Goal: Contribute content: Contribute content

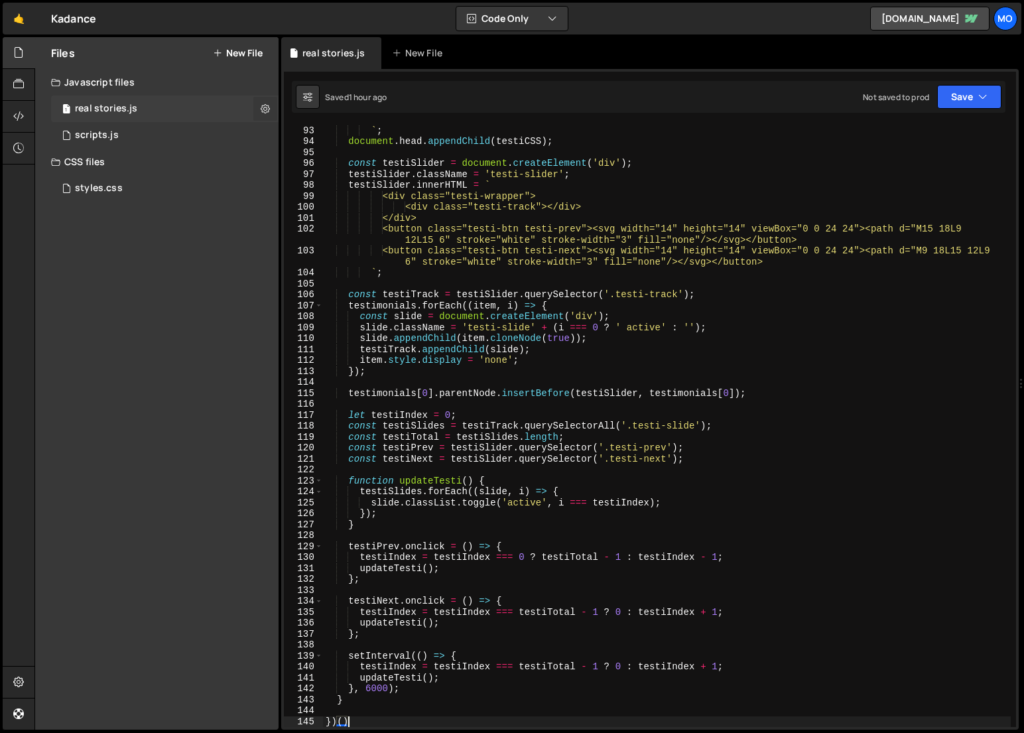
scroll to position [1083, 0]
click at [245, 64] on div "Files New File" at bounding box center [156, 53] width 243 height 32
click at [243, 54] on button "New File" at bounding box center [238, 53] width 50 height 11
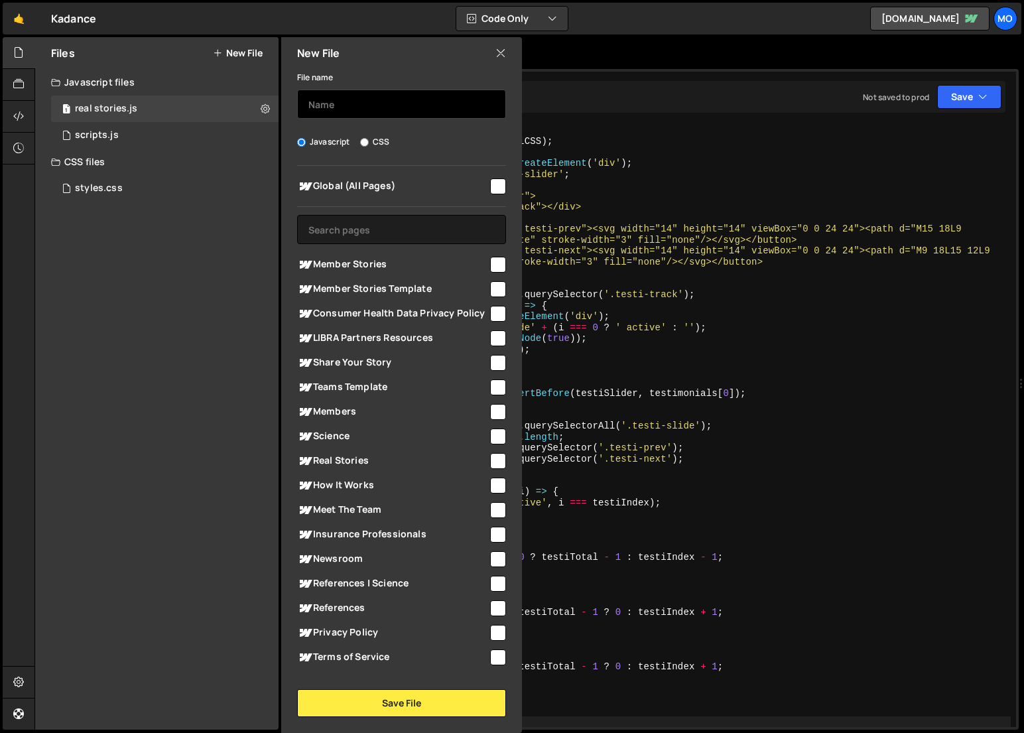
click at [320, 99] on input "text" at bounding box center [401, 104] width 209 height 29
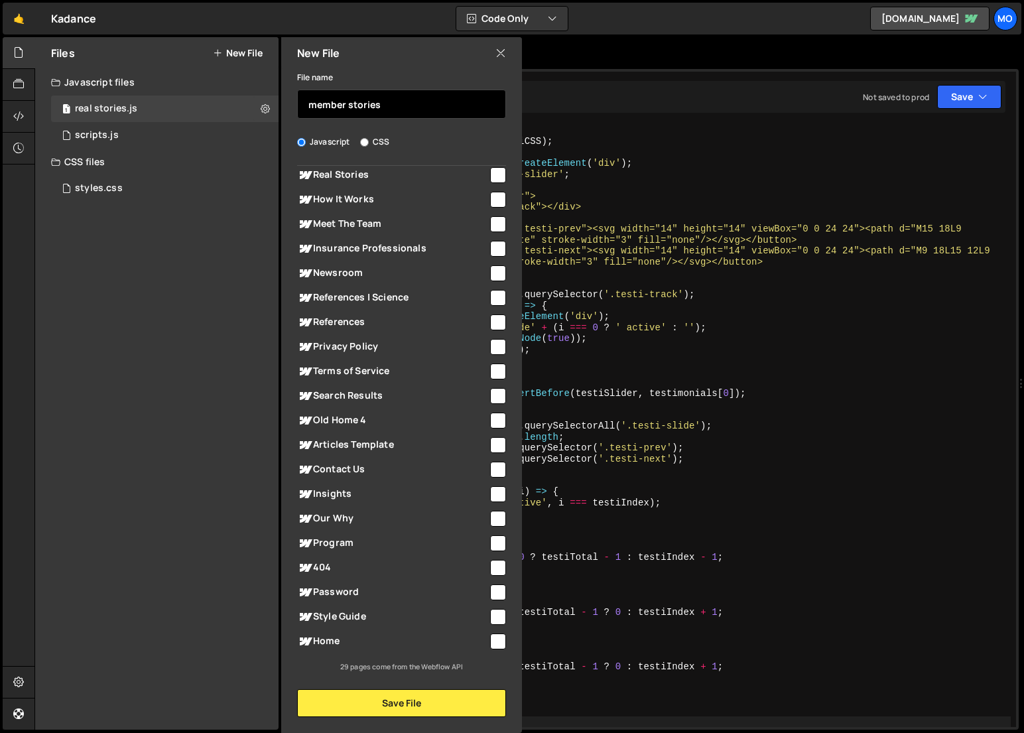
scroll to position [0, 0]
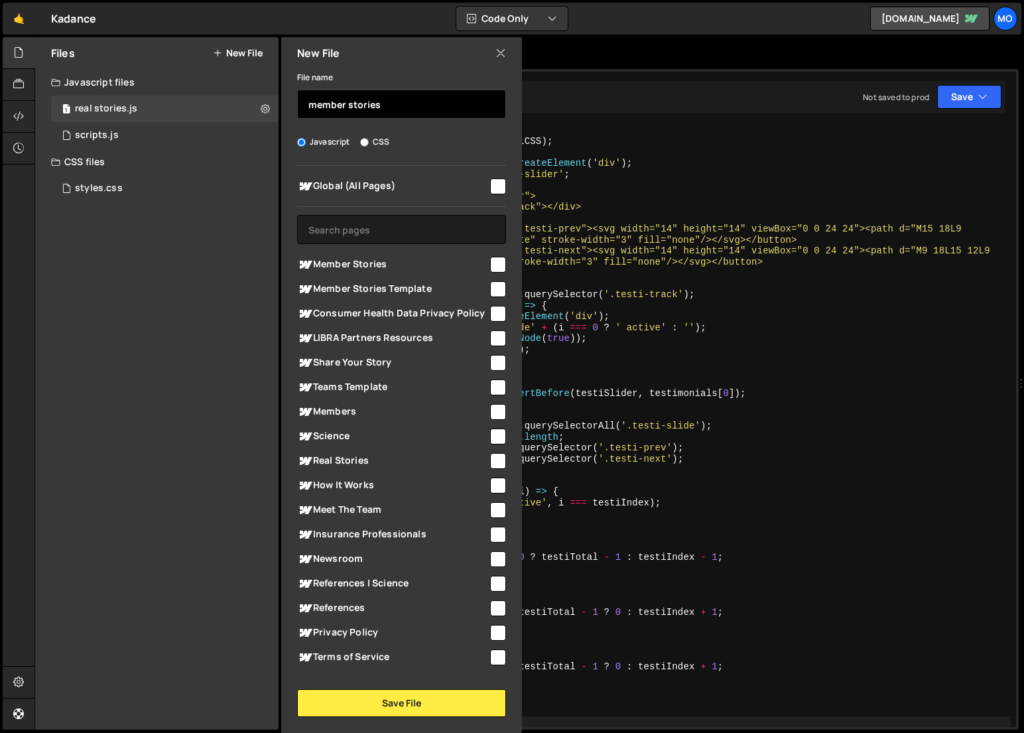
type input "member stories"
click at [360, 288] on span "Member Stories Template" at bounding box center [392, 289] width 191 height 16
checkbox input "true"
click at [466, 185] on span "Global (All Pages)" at bounding box center [392, 186] width 191 height 16
checkbox input "true"
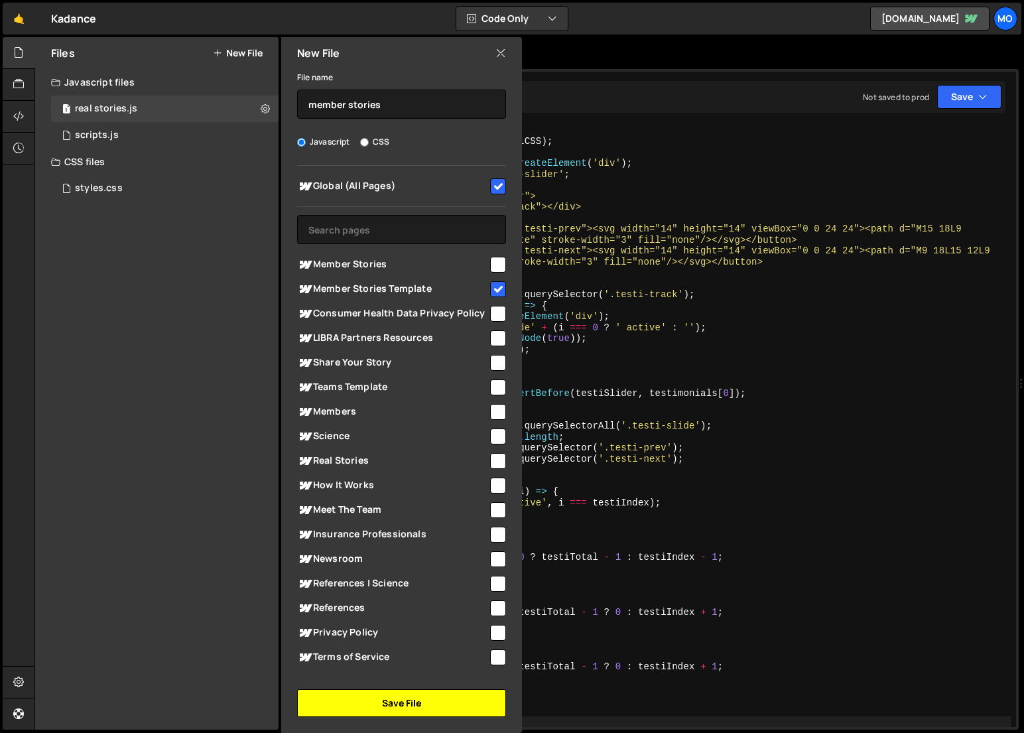
click at [429, 710] on button "Save File" at bounding box center [401, 703] width 209 height 28
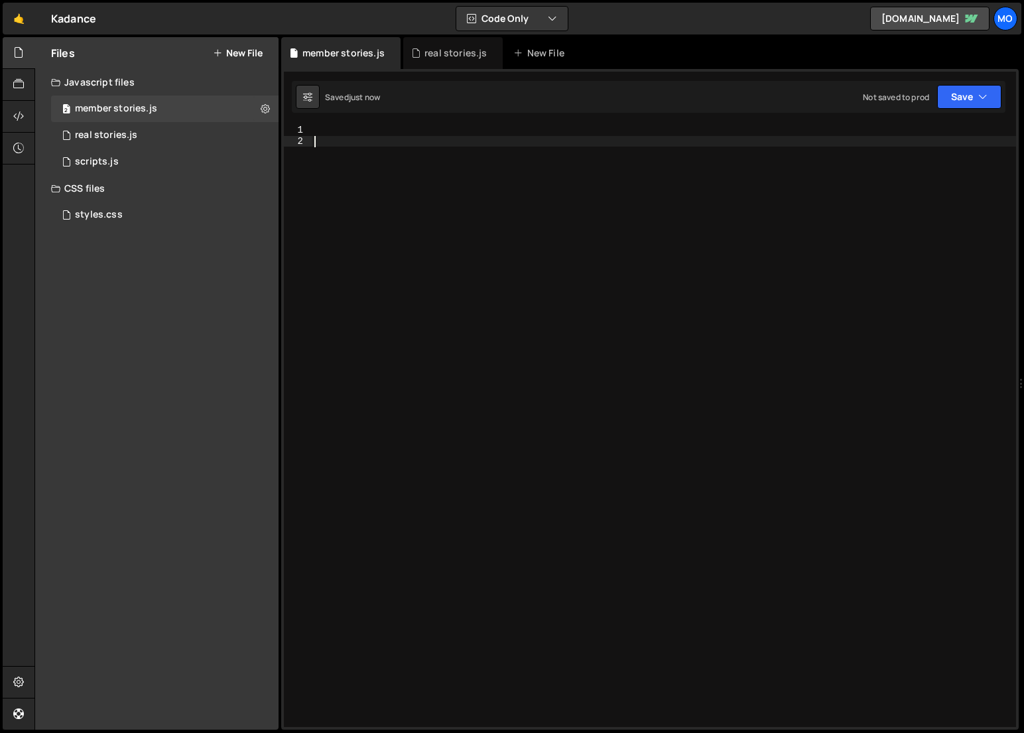
click at [448, 594] on div at bounding box center [664, 437] width 704 height 624
paste textarea "})();"
type textarea "})();"
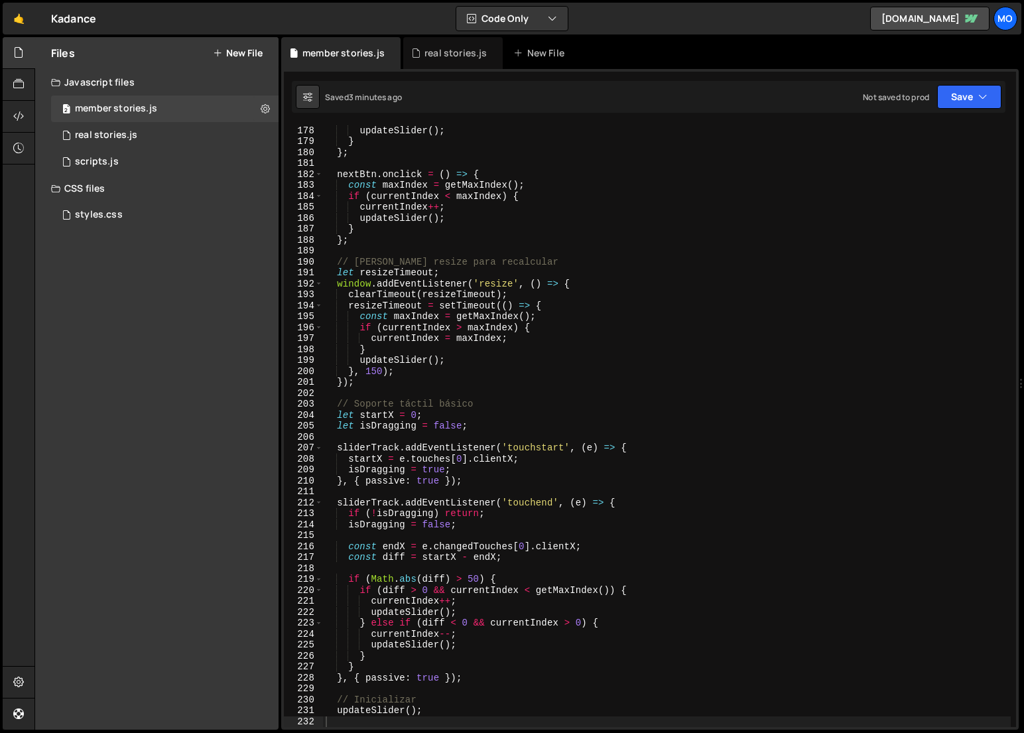
click at [243, 55] on button "New File" at bounding box center [238, 53] width 50 height 11
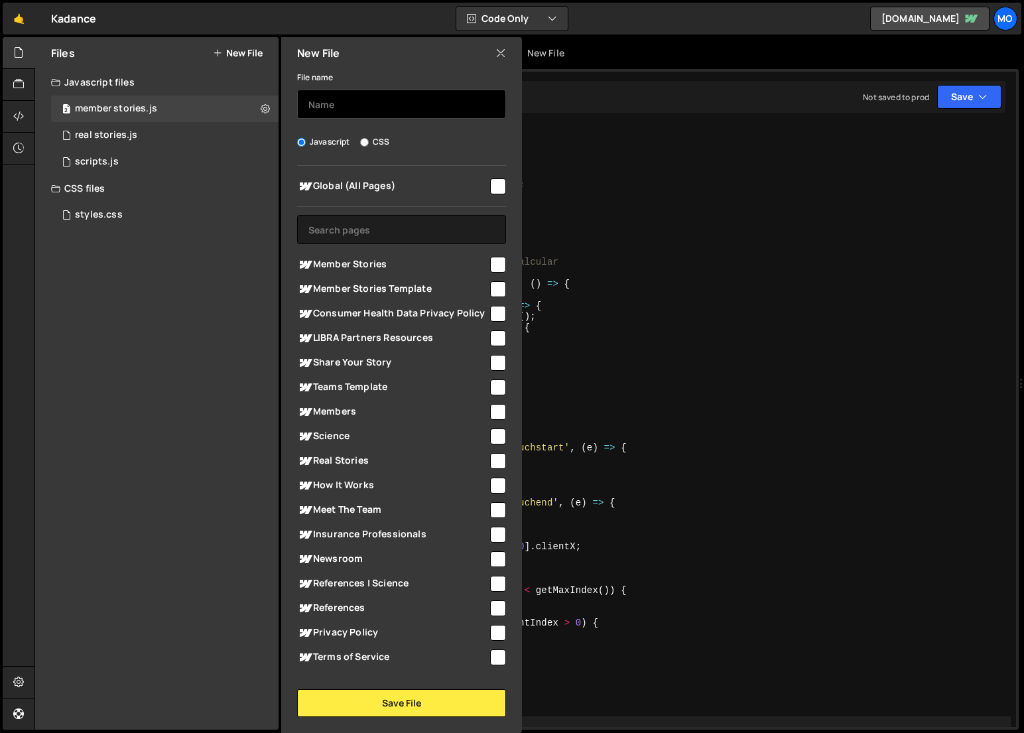
click at [316, 107] on input "text" at bounding box center [401, 104] width 209 height 29
type input "youtube title updater"
click at [334, 180] on span "Global (All Pages)" at bounding box center [392, 186] width 191 height 16
checkbox input "true"
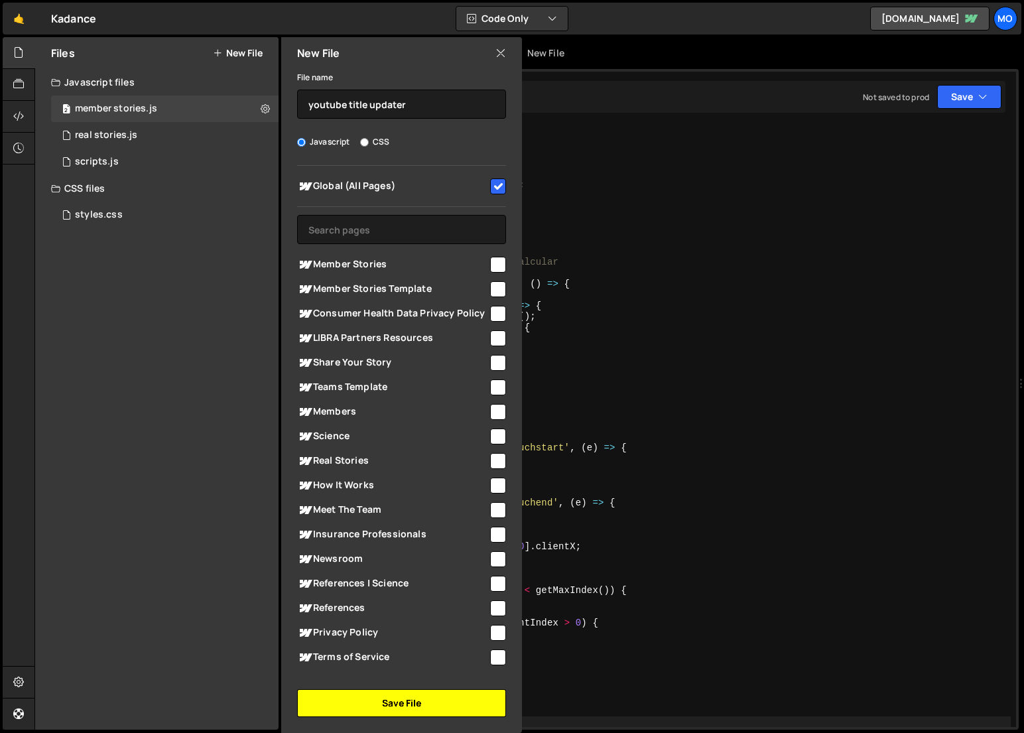
click at [328, 703] on button "Save File" at bounding box center [401, 703] width 209 height 28
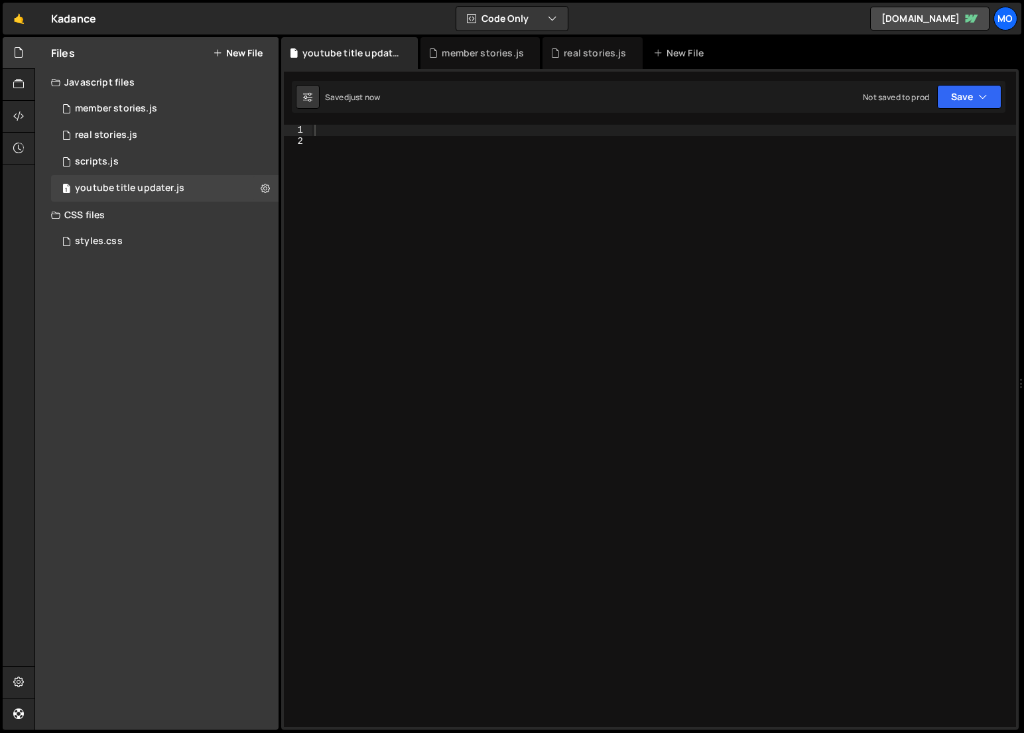
click at [462, 552] on div at bounding box center [664, 437] width 704 height 624
paste textarea "})();"
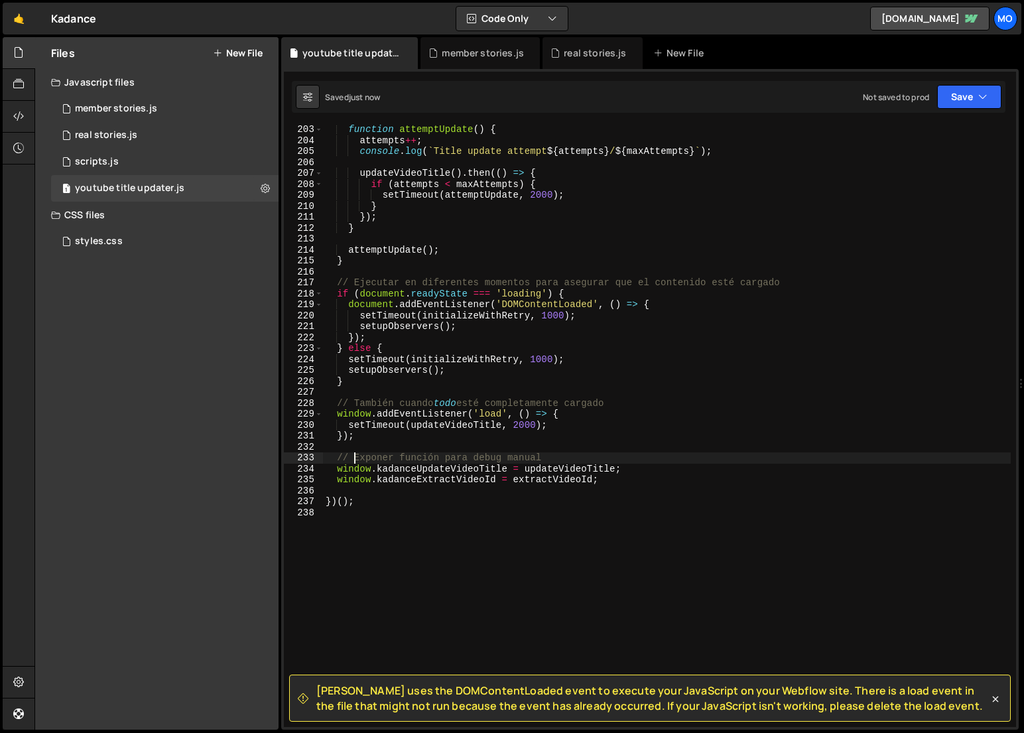
scroll to position [2212, 0]
click at [707, 279] on div "function attemptUpdate ( ) { attempts ++ ; console . log ( ` Title update attem…" at bounding box center [667, 435] width 688 height 624
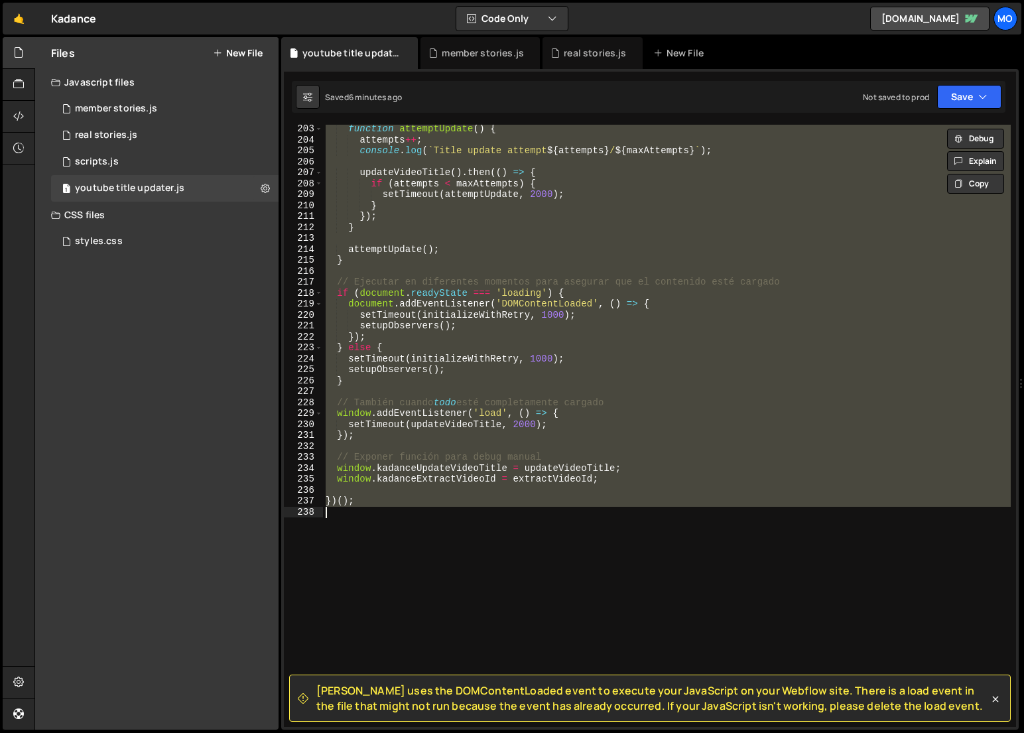
paste textarea
type textarea "})();"
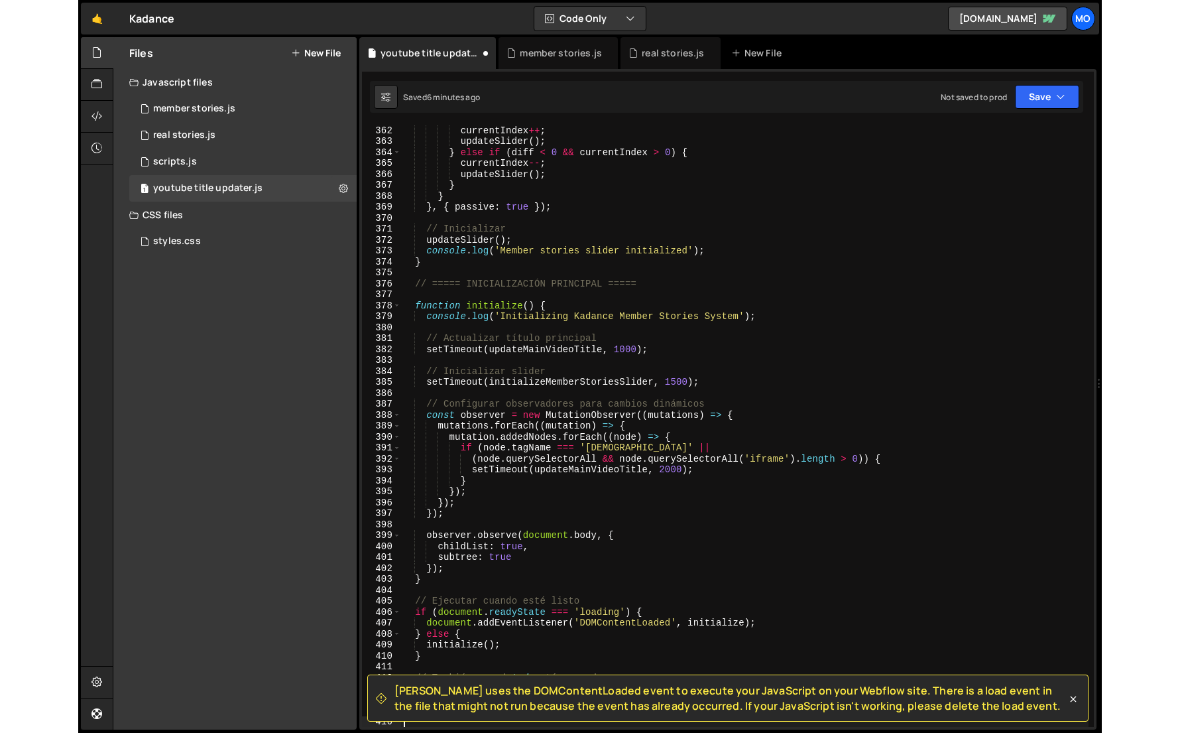
scroll to position [3972, 0]
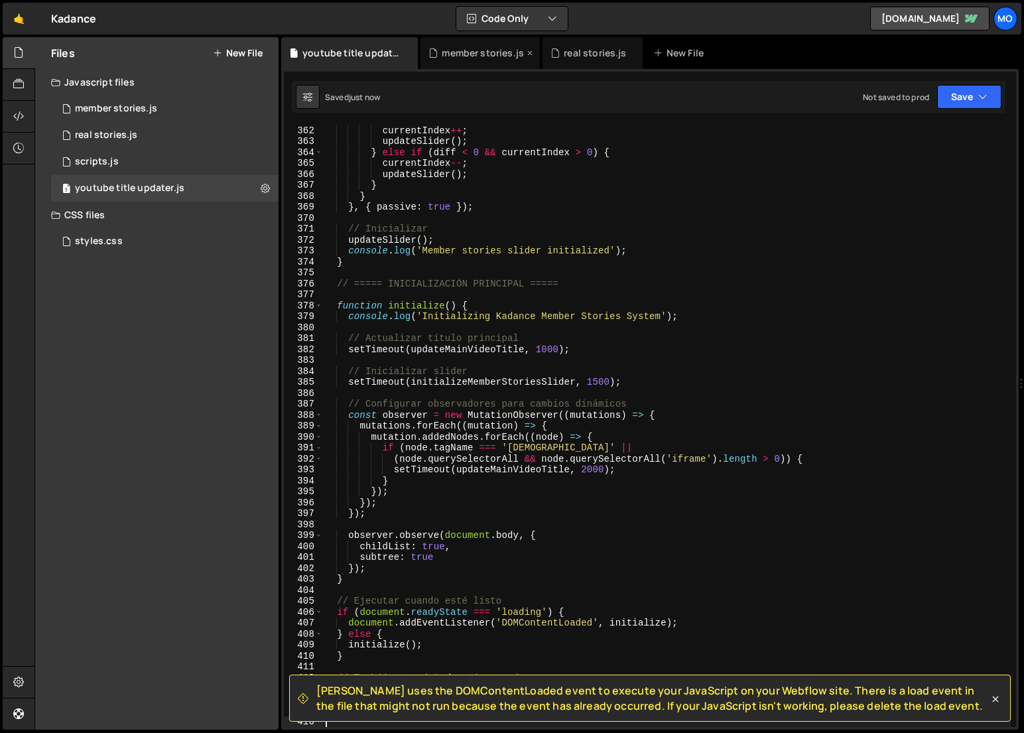
click at [491, 60] on div "member stories.js" at bounding box center [479, 53] width 119 height 32
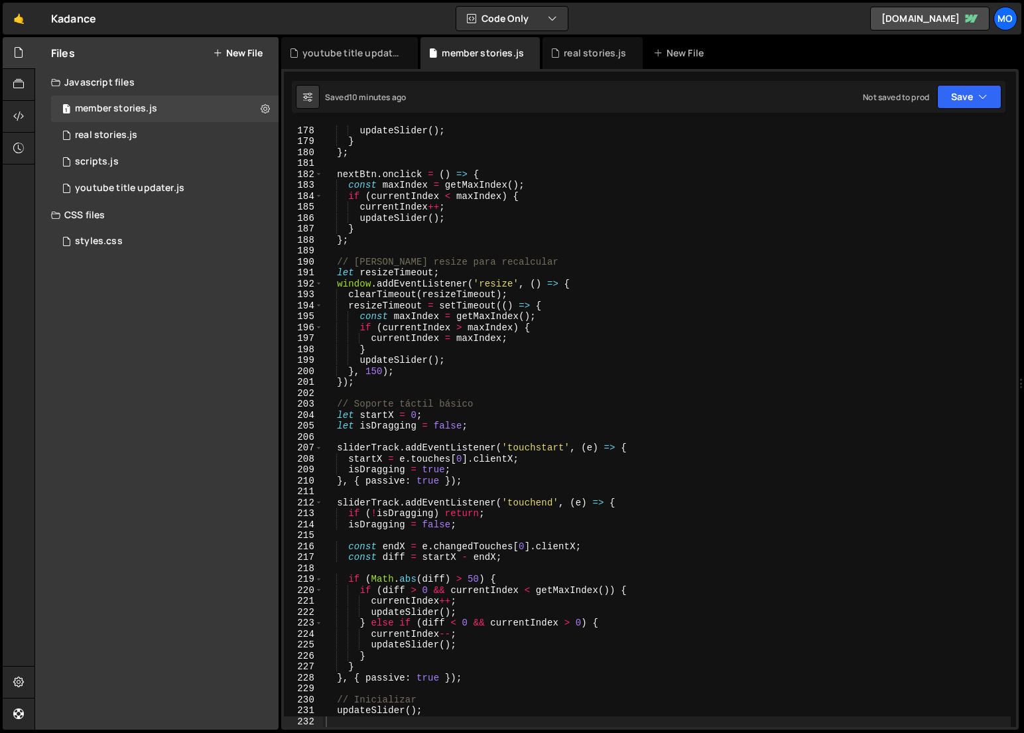
click at [512, 201] on div "currentIndex -- ; updateSlider ( ) ; } } ; nextBtn . onclick = ( ) => { const m…" at bounding box center [667, 426] width 688 height 624
type textarea "})();"
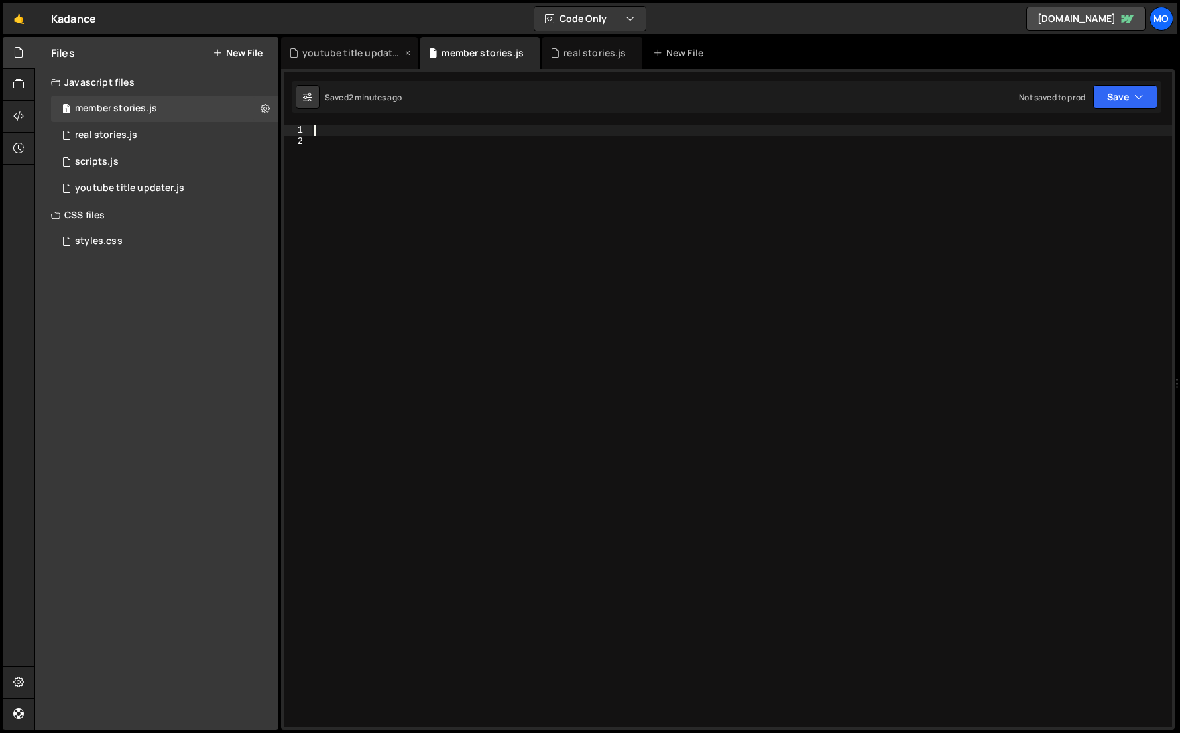
click at [365, 47] on div "youtube title updater.js" at bounding box center [351, 52] width 99 height 13
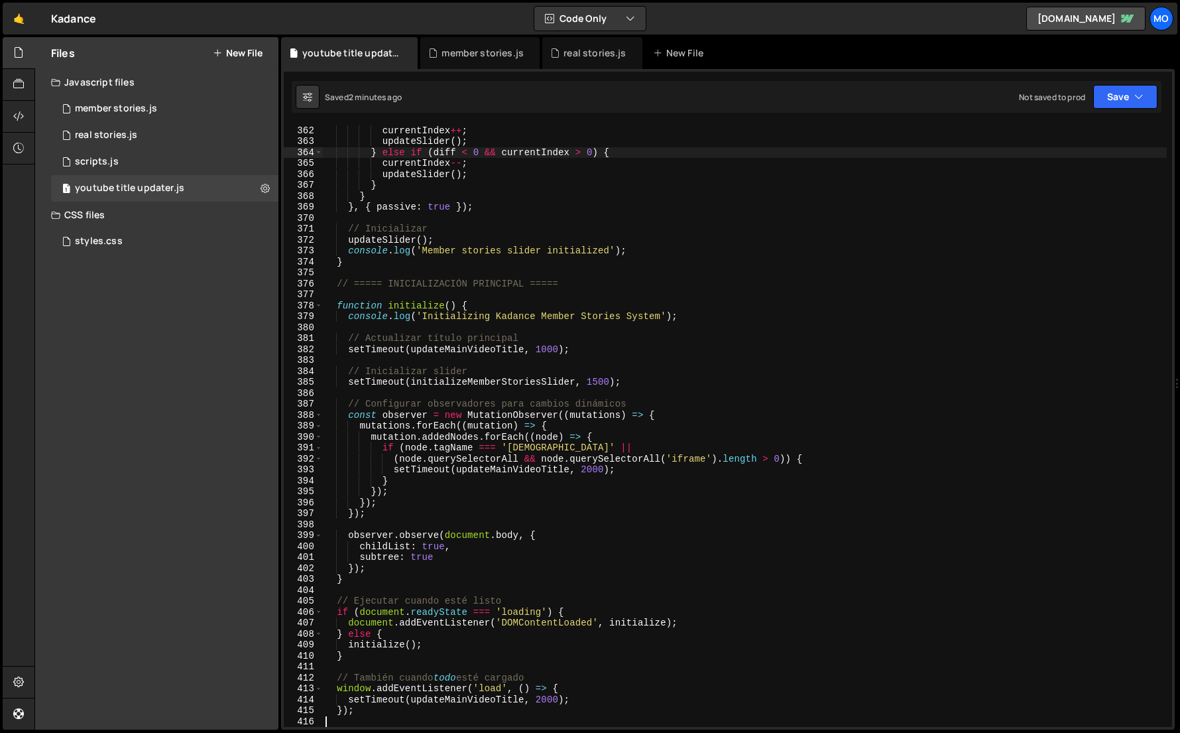
click at [440, 153] on div "if ( diff > 0 && currentIndex < getMaxIndex ( )) { currentIndex ++ ; updateSlid…" at bounding box center [745, 426] width 844 height 624
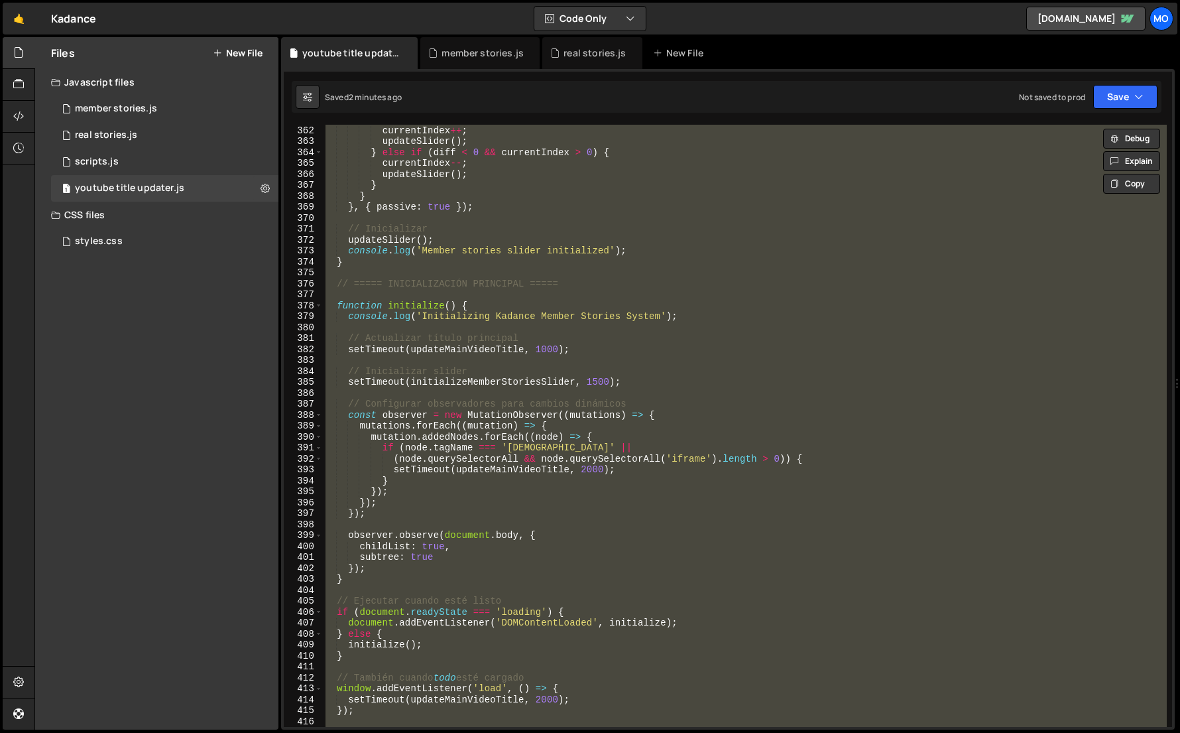
paste textarea
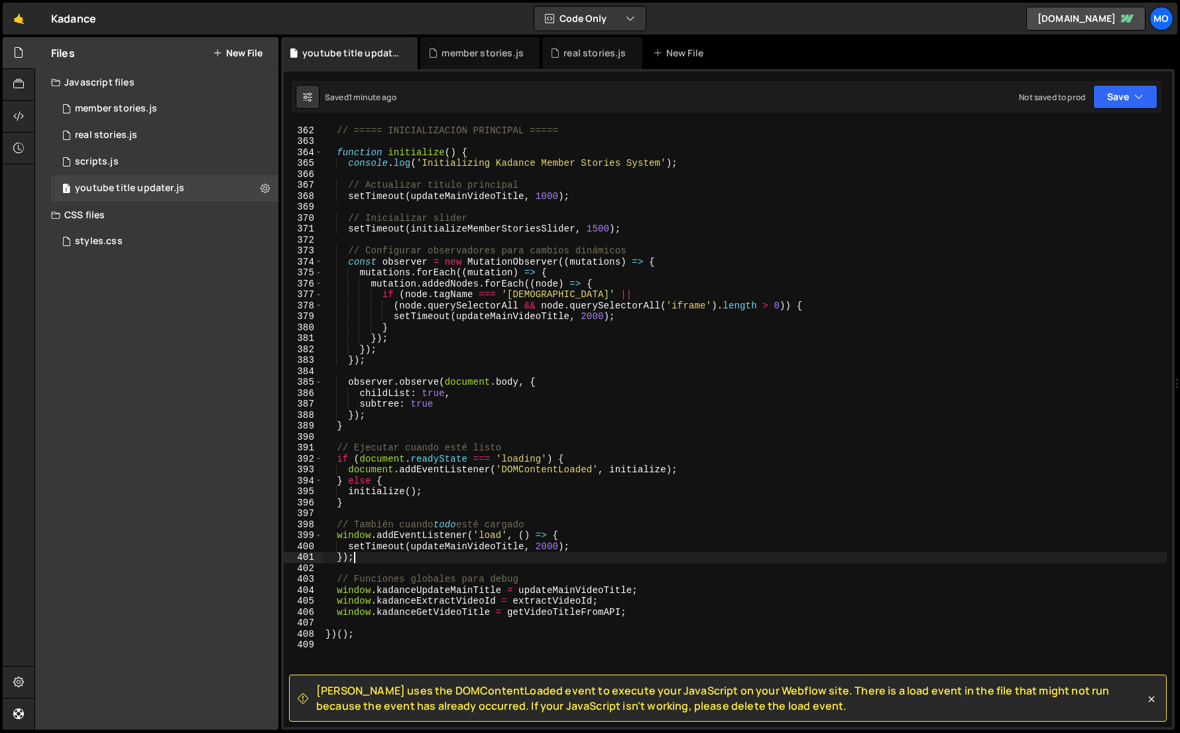
click at [897, 298] on div "// ===== INICIALIZACIÓN PRINCIPAL ===== function initialize ( ) { console . log…" at bounding box center [745, 426] width 844 height 624
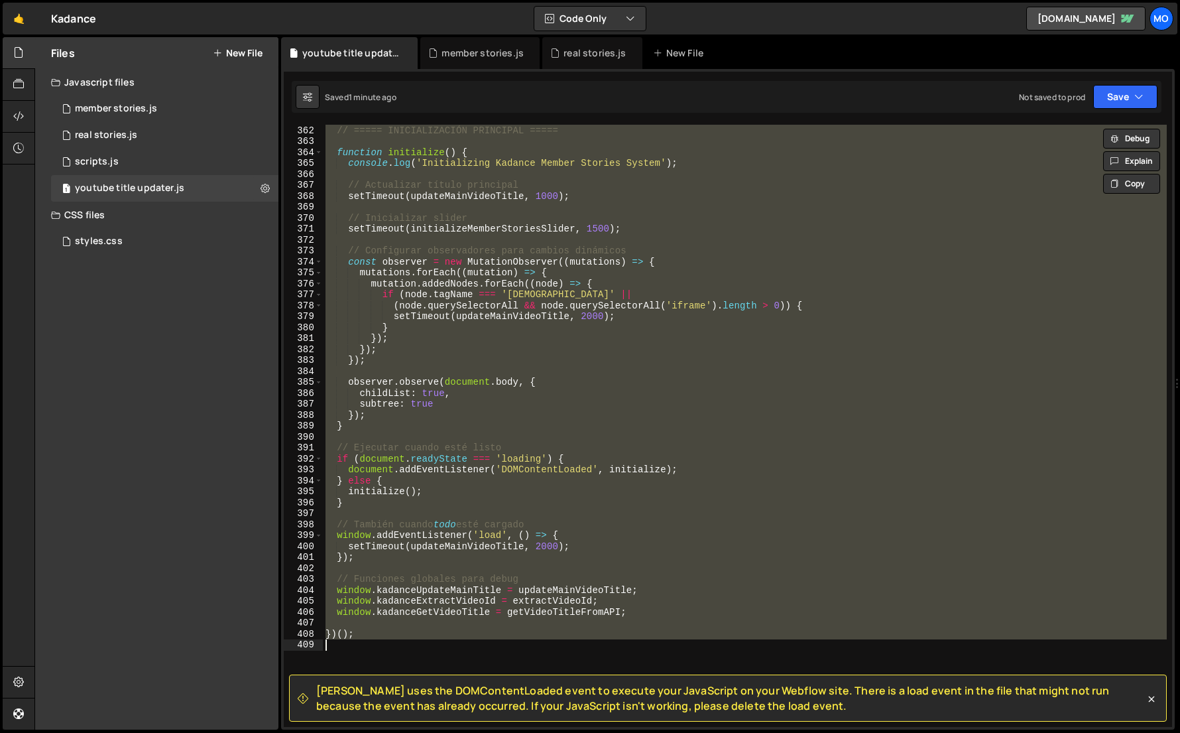
paste textarea
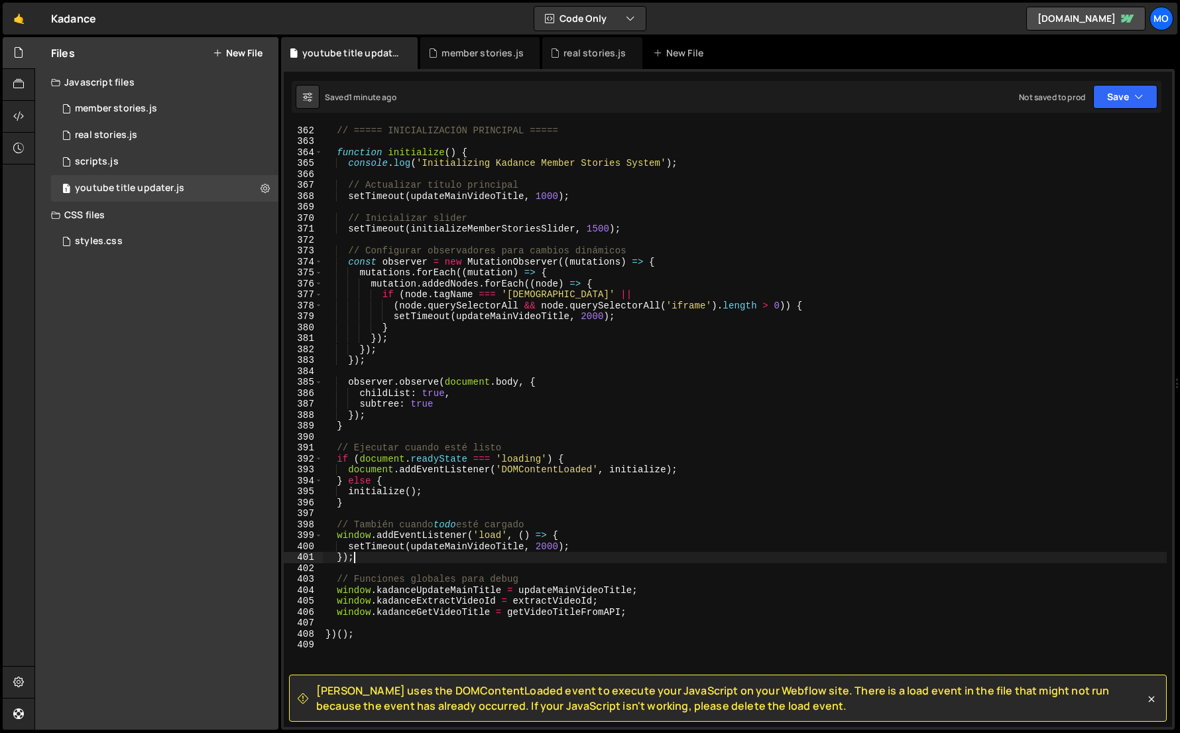
click at [769, 336] on div "// ===== INICIALIZACIÓN PRINCIPAL ===== function initialize ( ) { console . log…" at bounding box center [745, 426] width 844 height 624
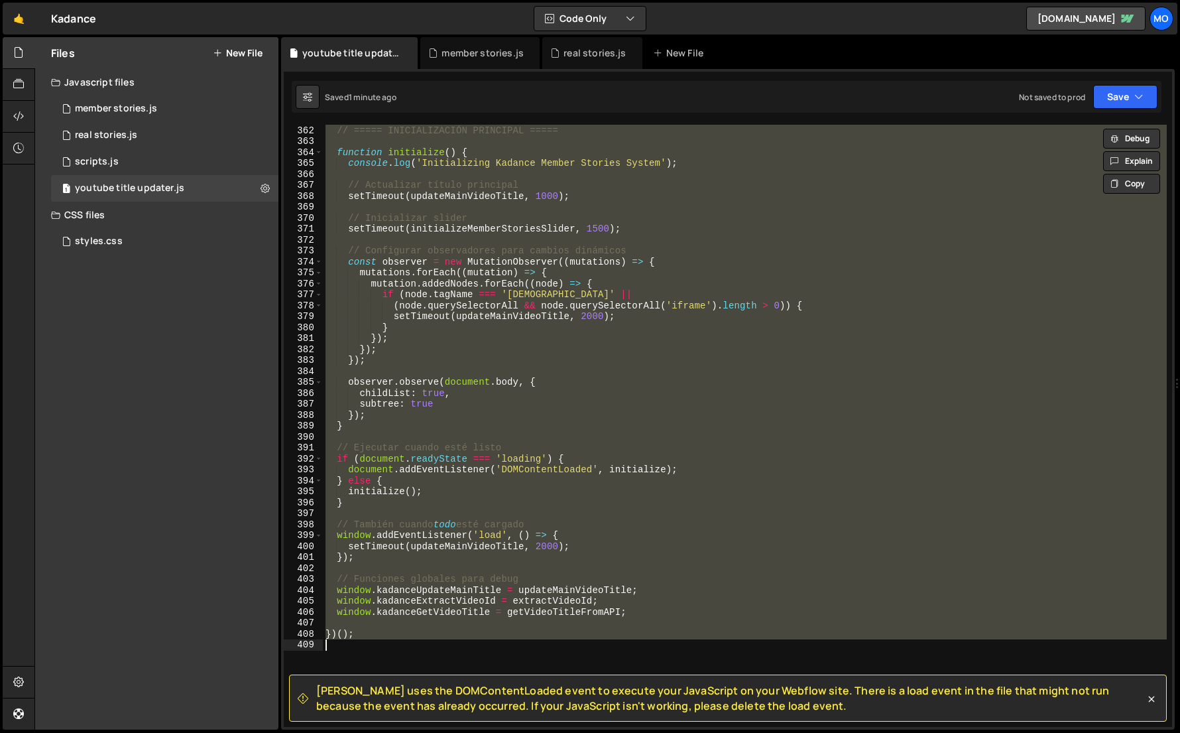
paste textarea
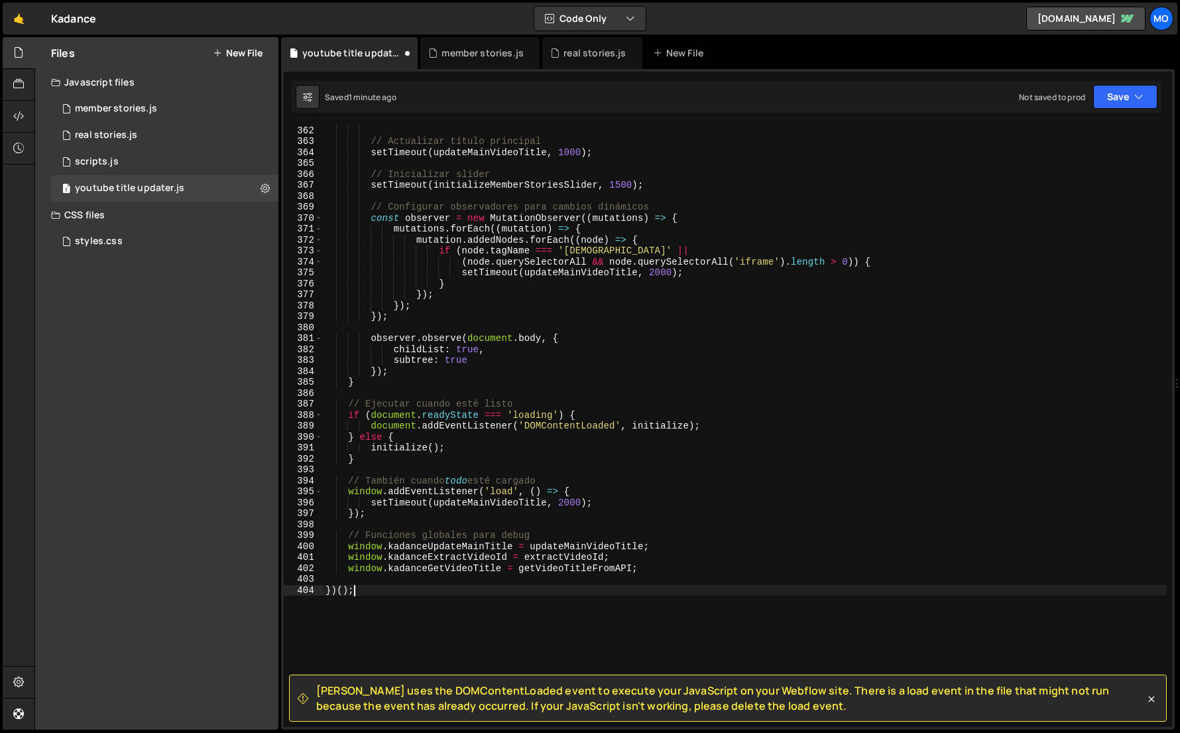
type textarea "});"
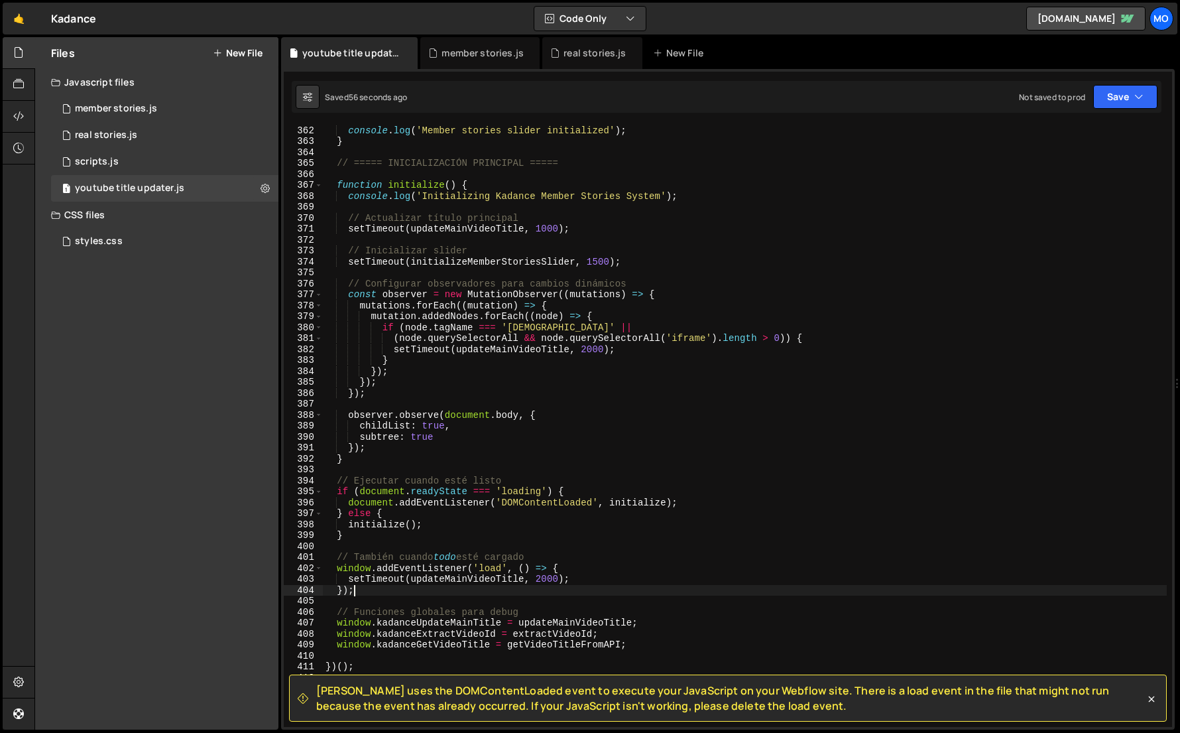
click at [1023, 179] on div "updateSlider ( ) ; console . log ( 'Member stories slider initialized' ) ; } //…" at bounding box center [745, 426] width 844 height 624
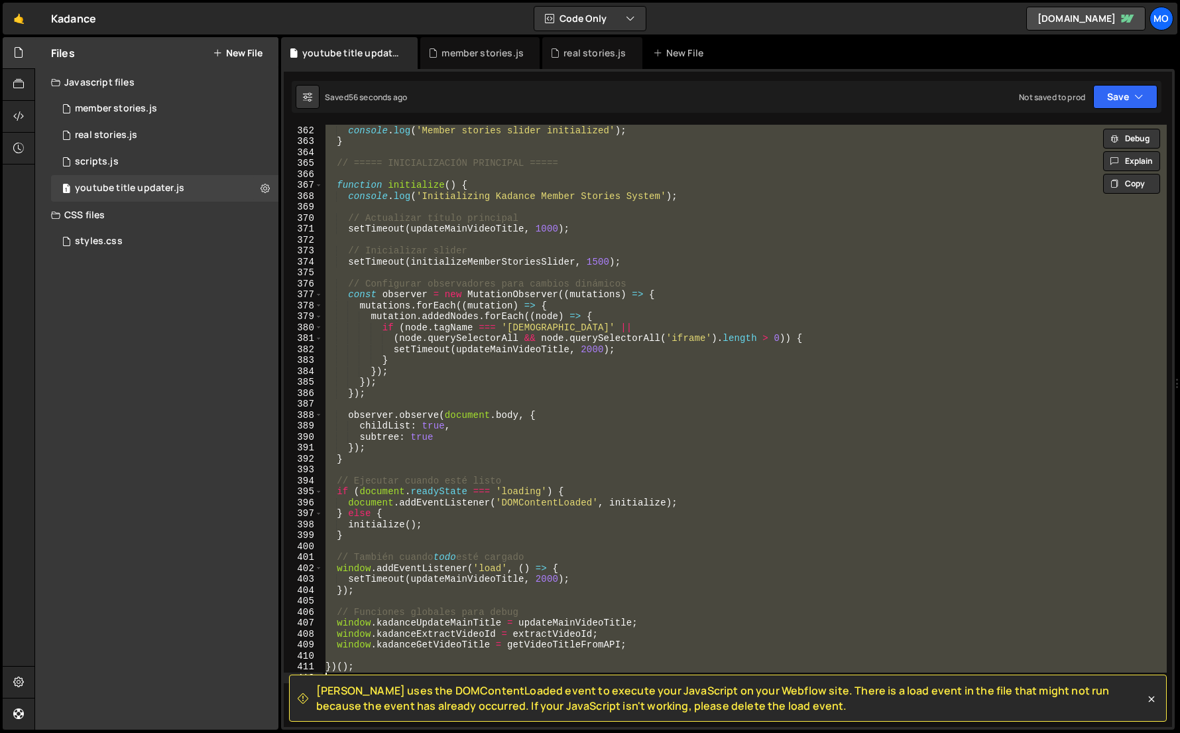
paste textarea
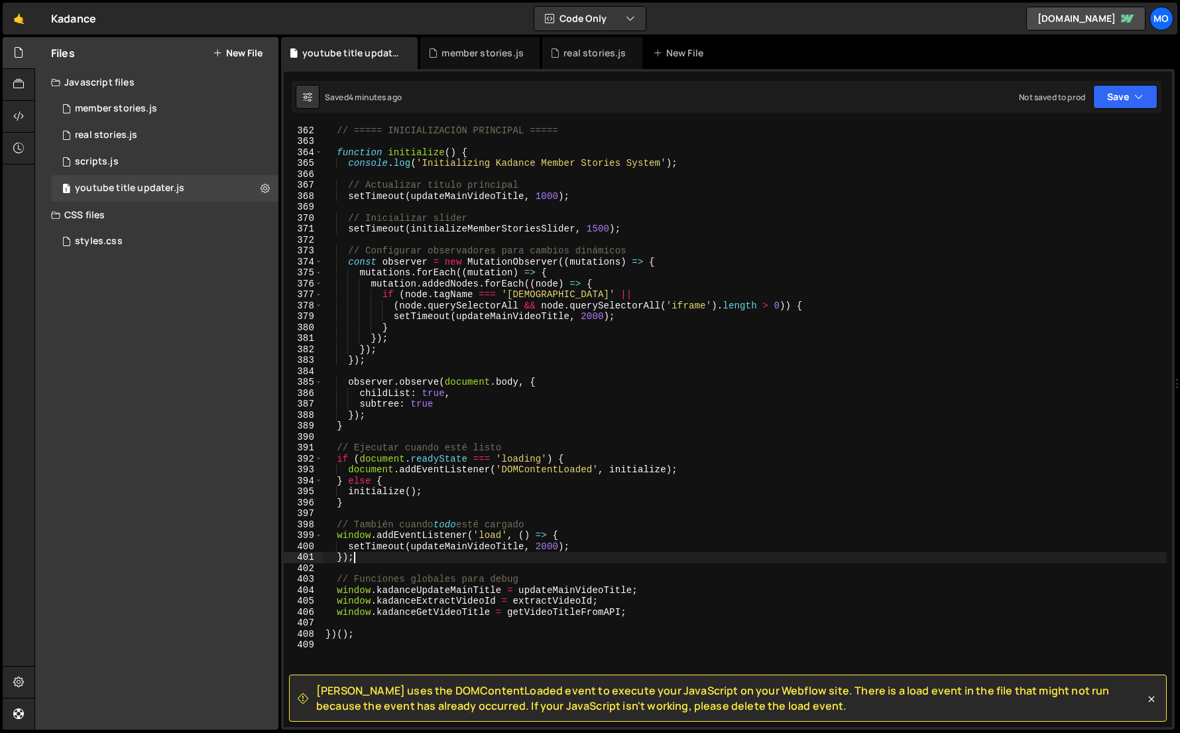
click at [493, 231] on div "// ===== INICIALIZACIÓN PRINCIPAL ===== function initialize ( ) { console . log…" at bounding box center [745, 426] width 844 height 624
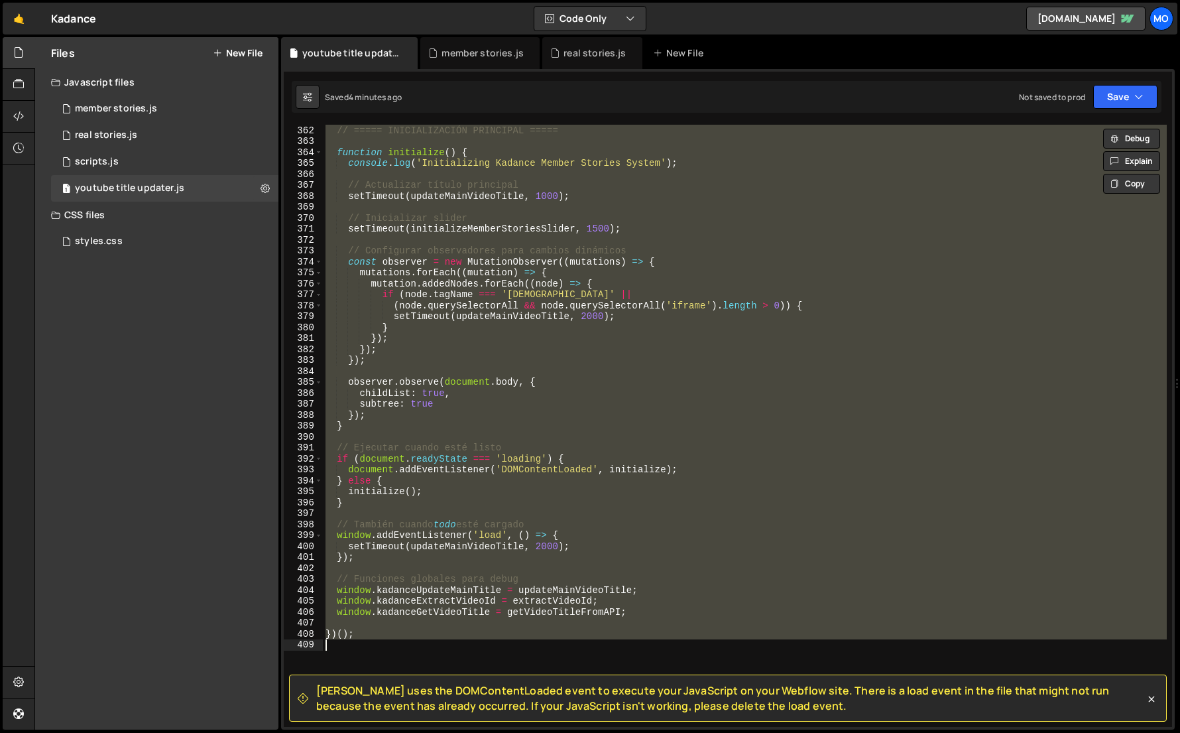
paste textarea
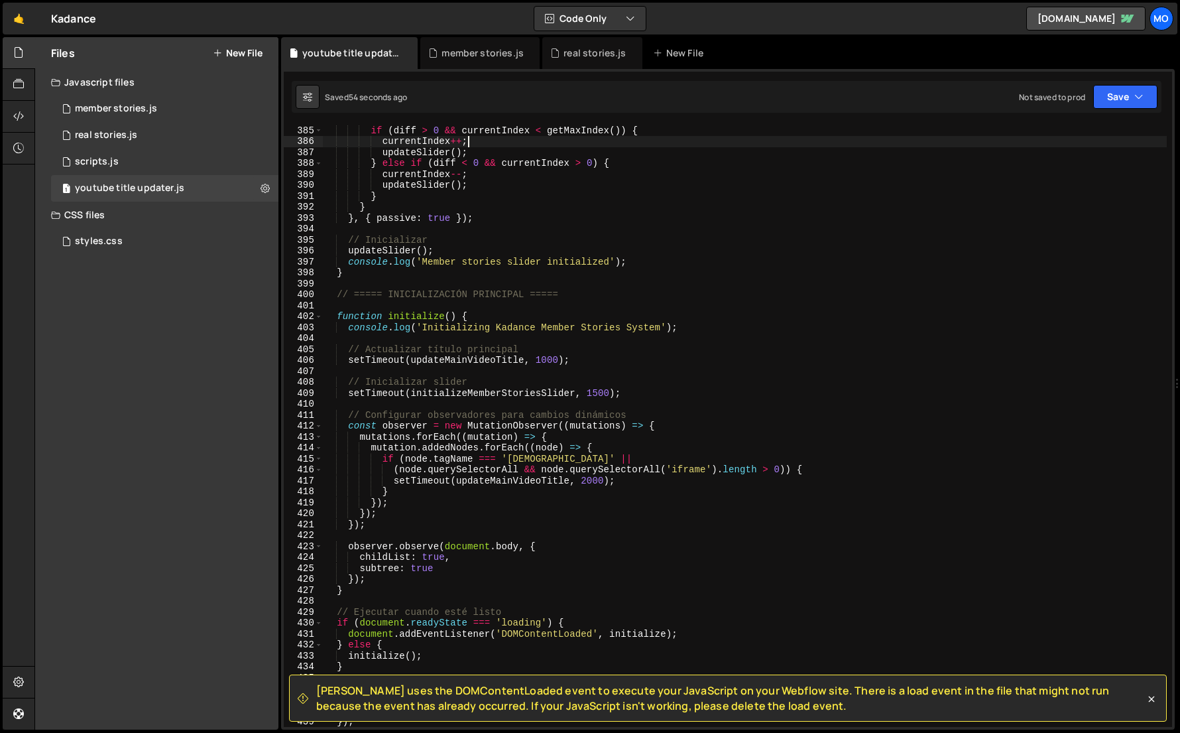
click at [978, 137] on div "if ( Math . abs ( diff ) > 50 ) { if ( diff > 0 && currentIndex < getMaxIndex (…" at bounding box center [745, 426] width 844 height 624
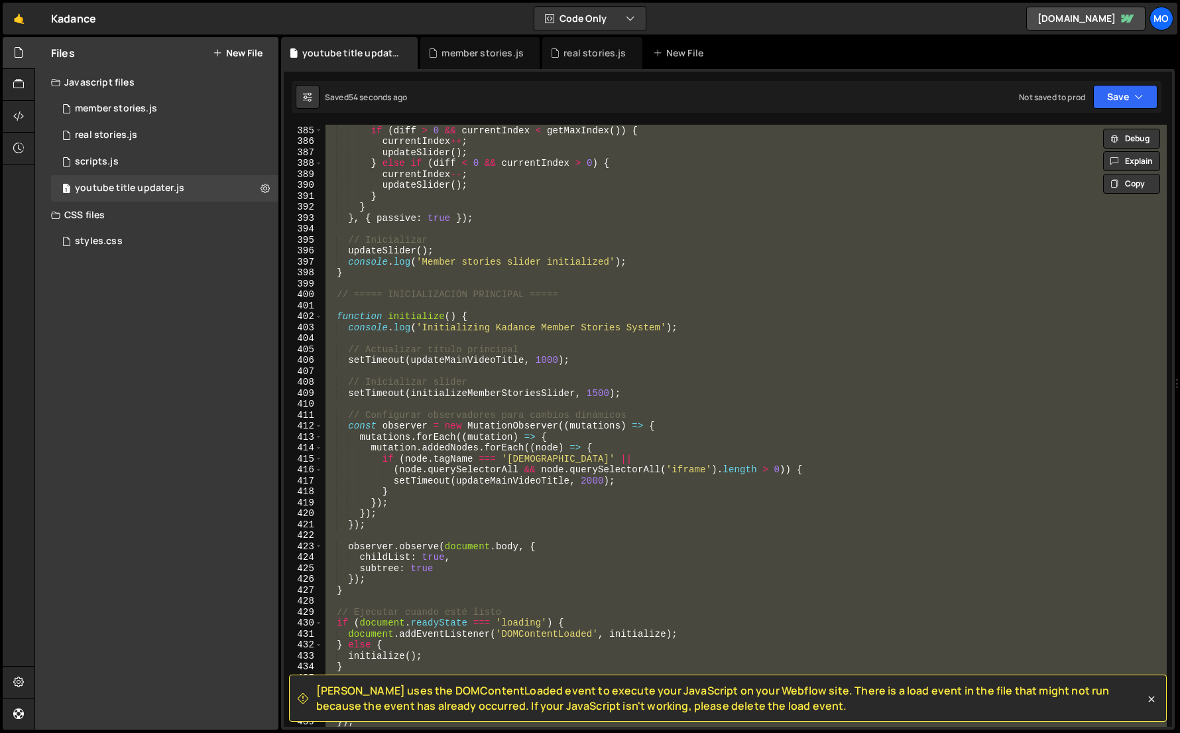
paste textarea
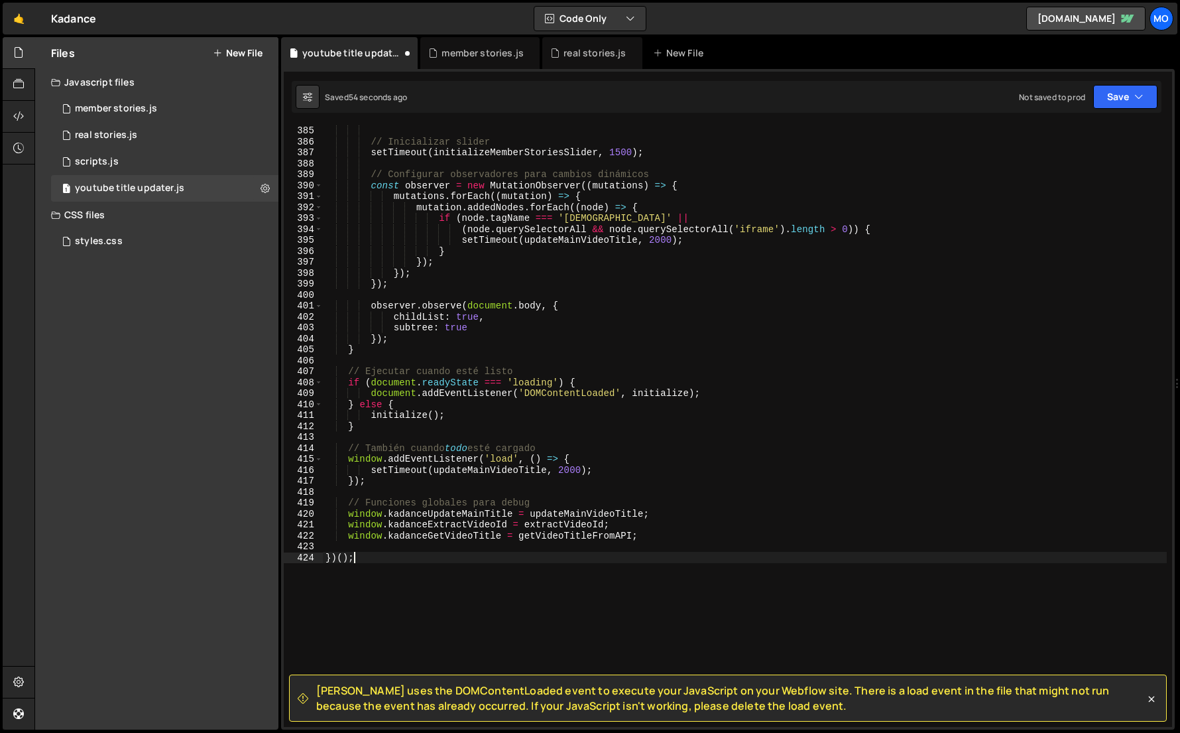
scroll to position [4223, 0]
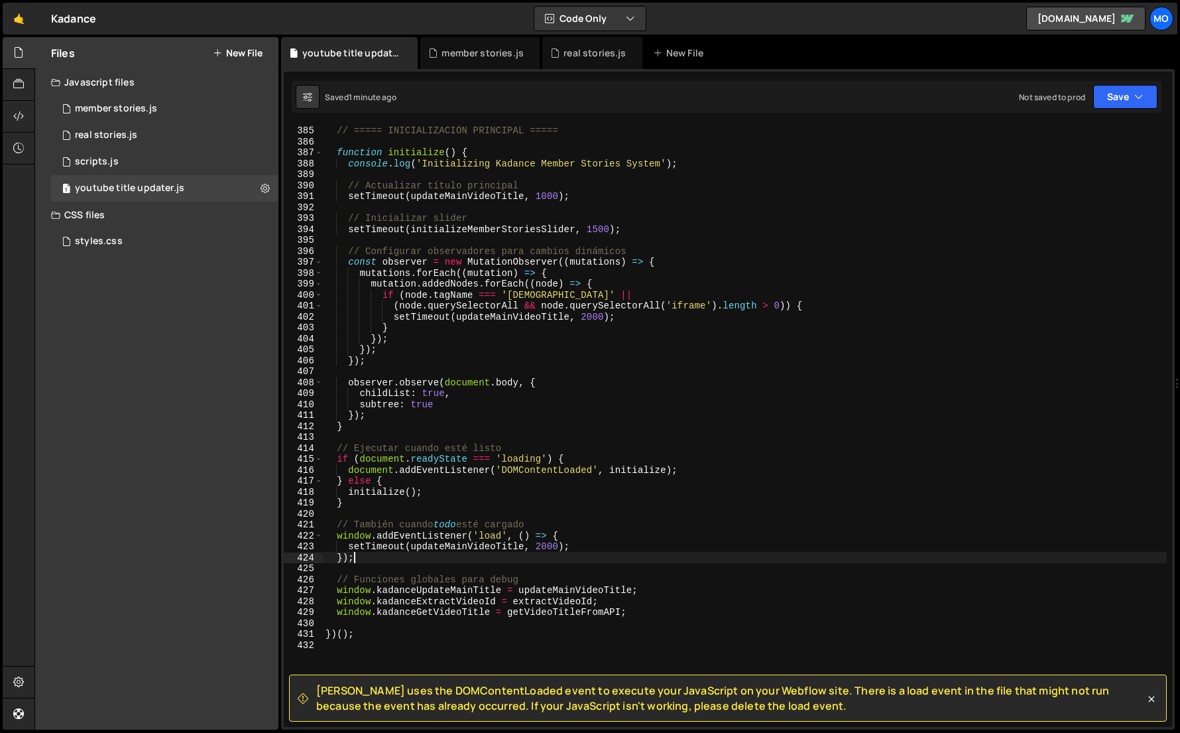
click at [834, 226] on div "// ===== INICIALIZACIÓN PRINCIPAL ===== function initialize ( ) { console . log…" at bounding box center [745, 426] width 844 height 624
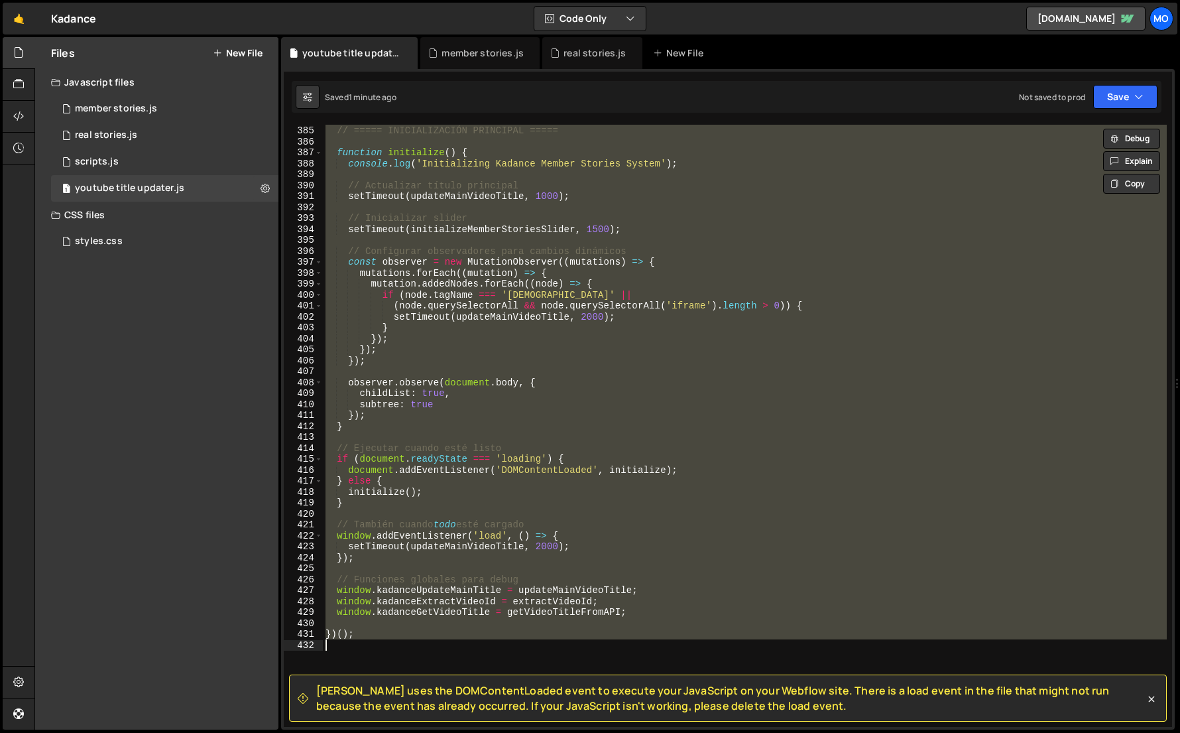
paste textarea
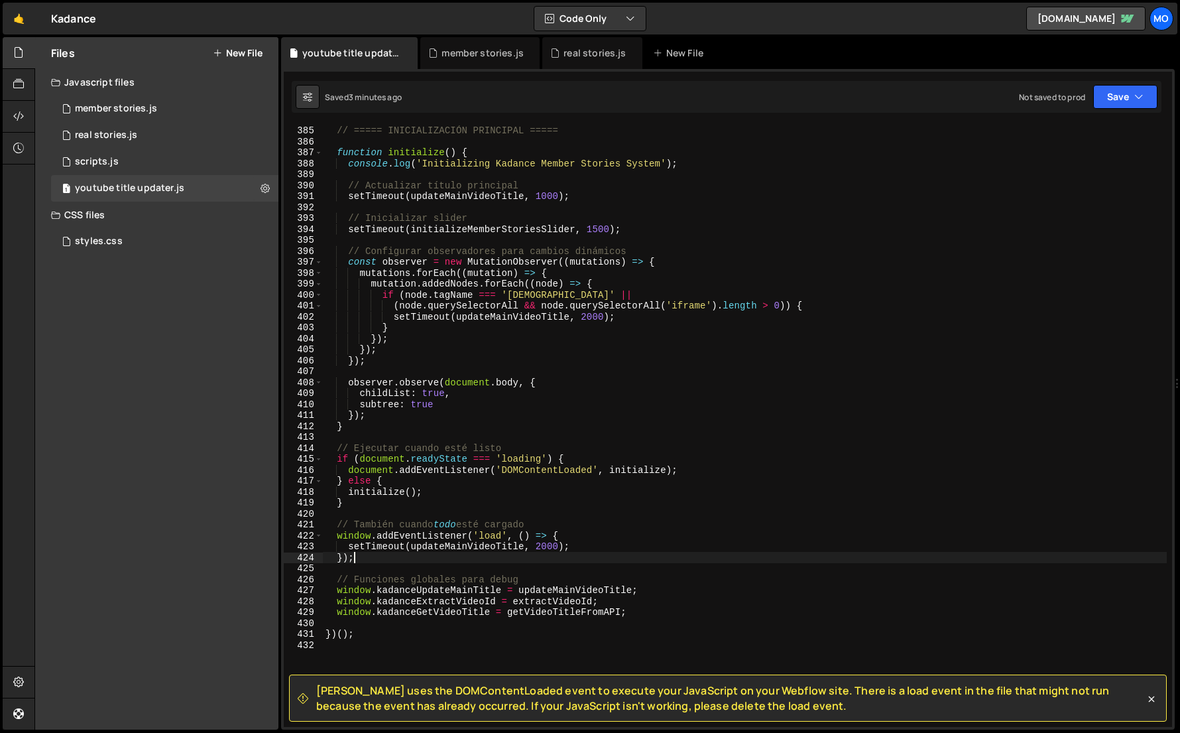
click at [827, 271] on div "// ===== INICIALIZACIÓN PRINCIPAL ===== function initialize ( ) { console . log…" at bounding box center [745, 426] width 844 height 624
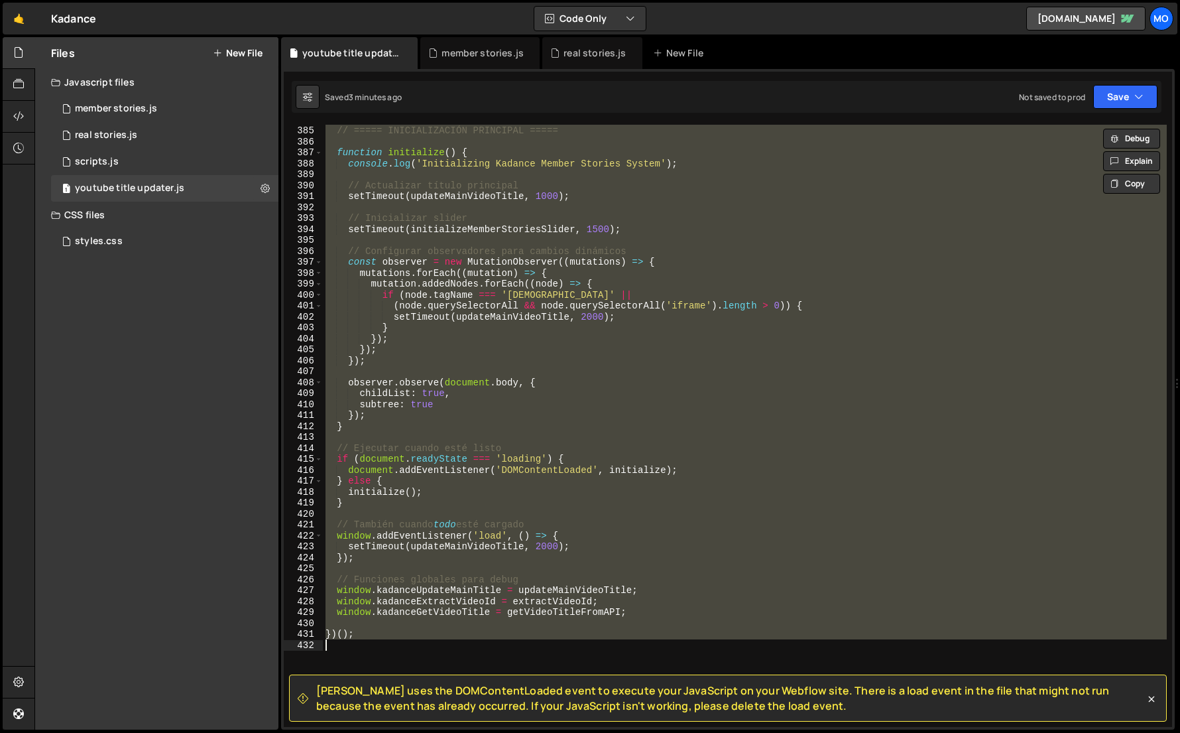
paste textarea
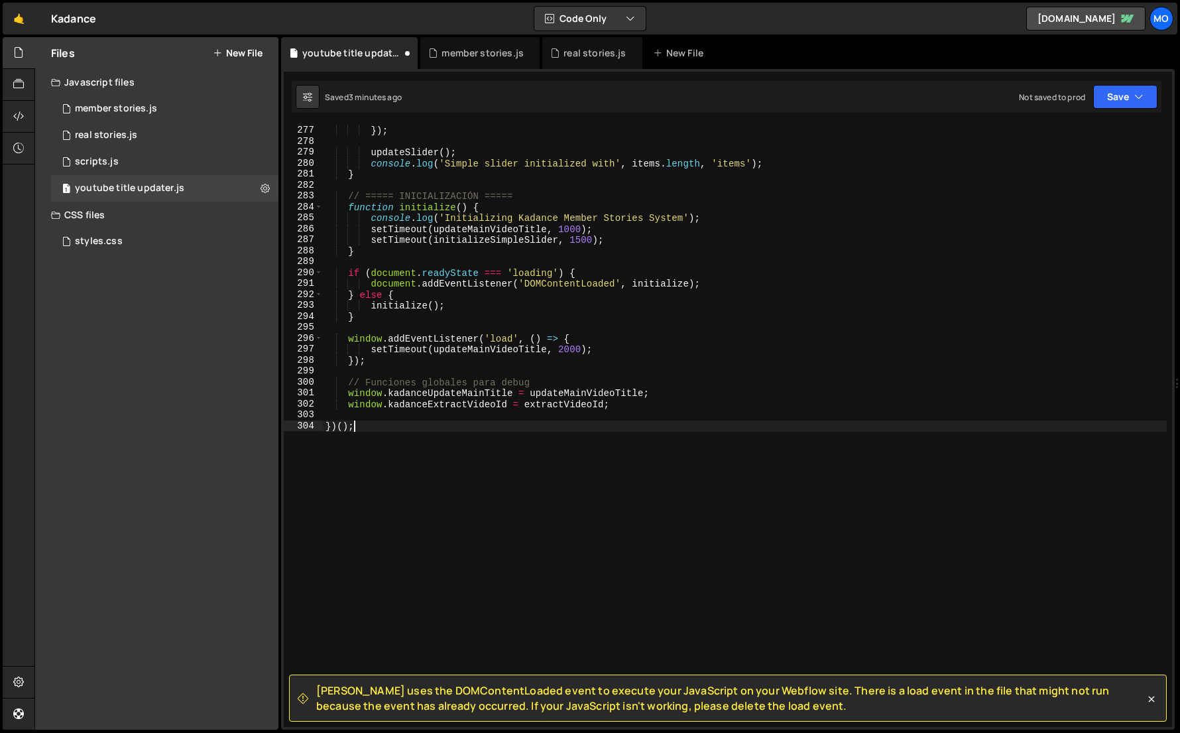
type textarea "setTimeout(updateMainVideoTitle, 2000);"
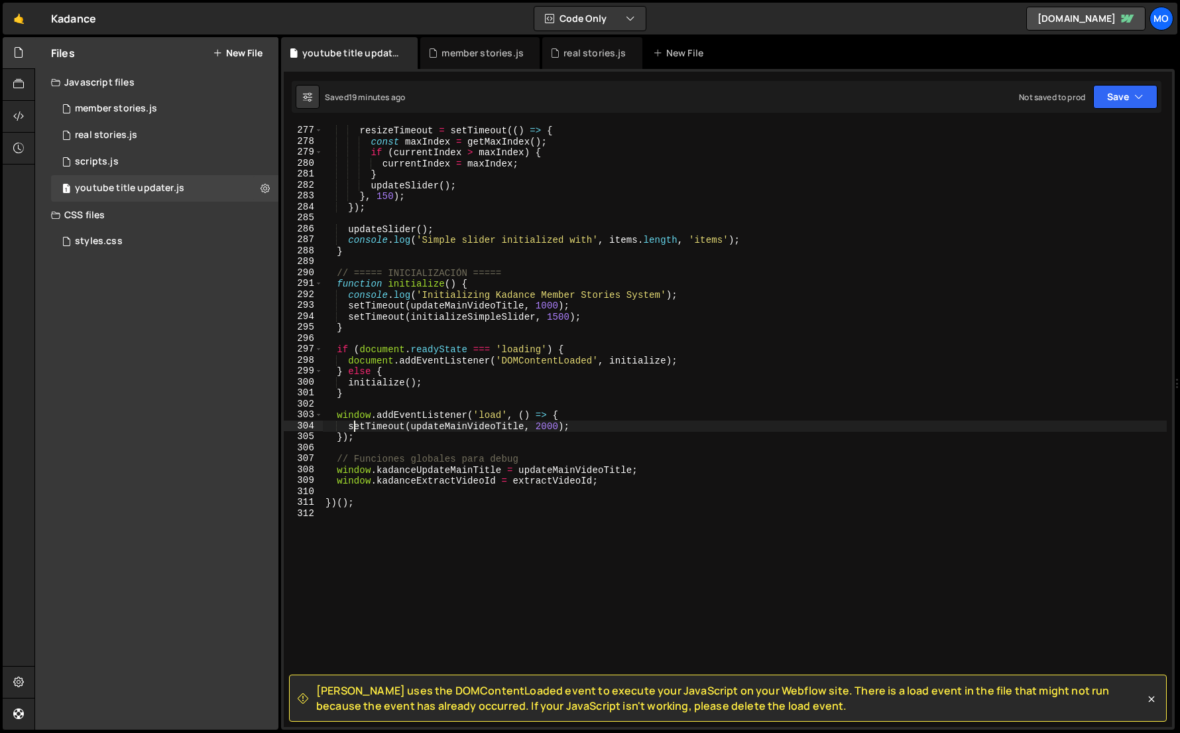
click at [389, 261] on div "clearTimeout ( resizeTimeout ) ; resizeTimeout = setTimeout (( ) => { const max…" at bounding box center [745, 426] width 844 height 624
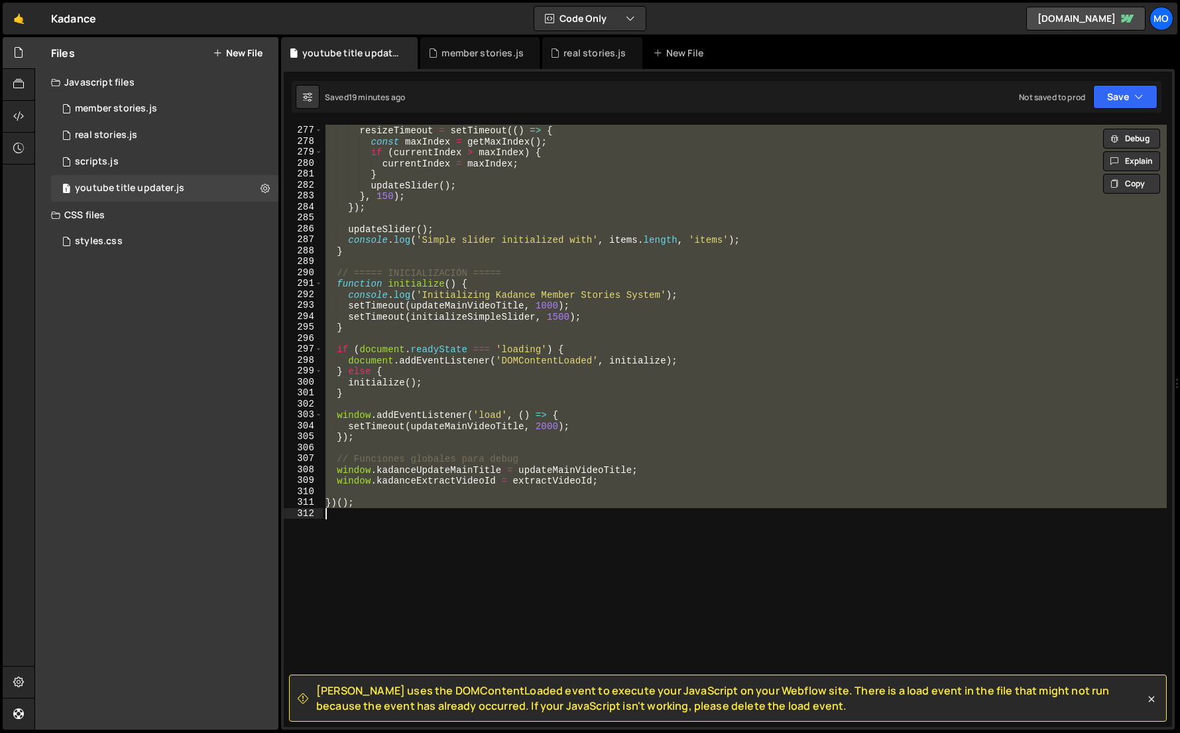
paste textarea
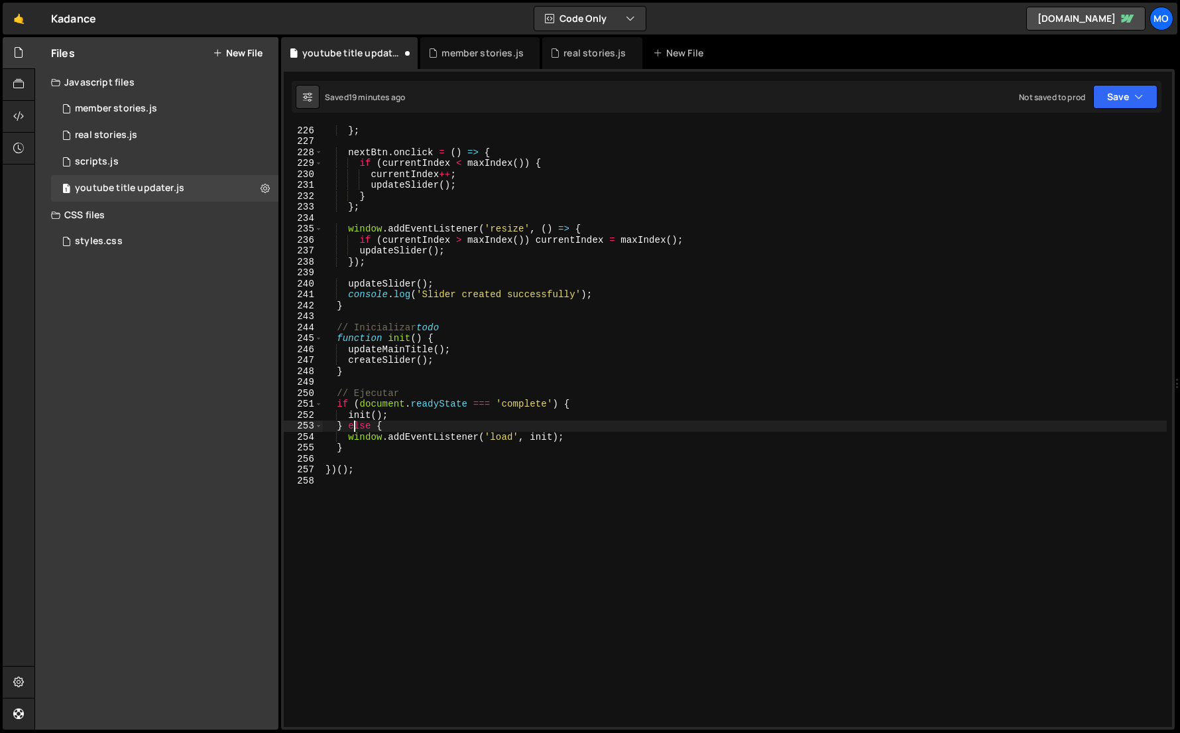
scroll to position [2462, 0]
click at [460, 247] on div "} } ; nextBtn . onclick = ( ) => { if ( currentIndex < maxIndex ( )) { currentI…" at bounding box center [745, 426] width 844 height 624
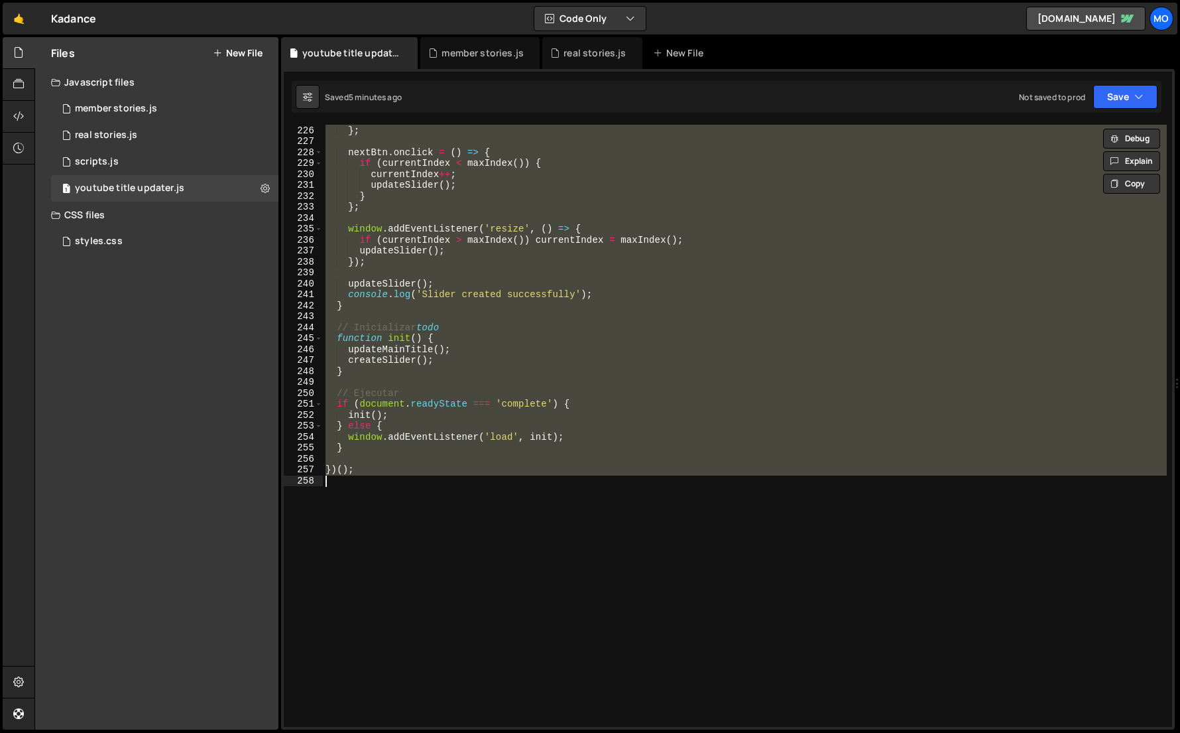
click at [839, 180] on div "} } ; nextBtn . onclick = ( ) => { if ( currentIndex < maxIndex ( )) { currentI…" at bounding box center [745, 426] width 844 height 602
paste textarea
type textarea "})();"
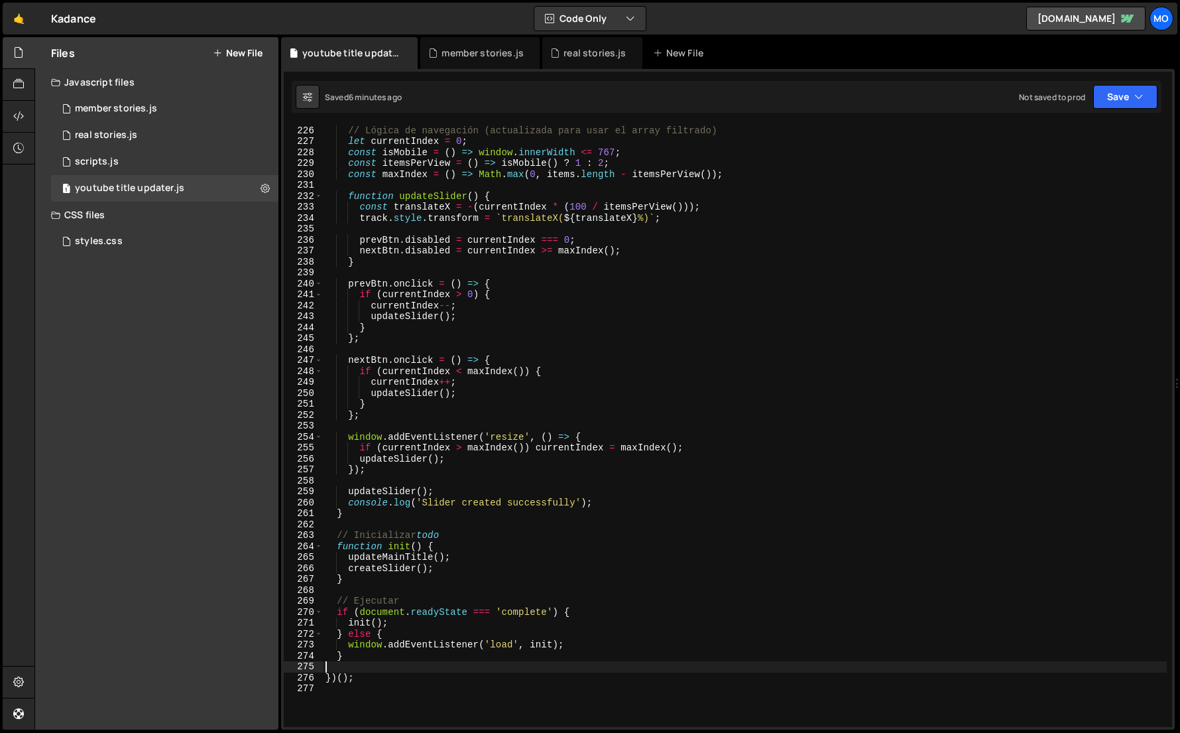
click at [663, 294] on div "// Lógica de navegación (actualizada para usar el array filtrado) let currentIn…" at bounding box center [745, 426] width 844 height 624
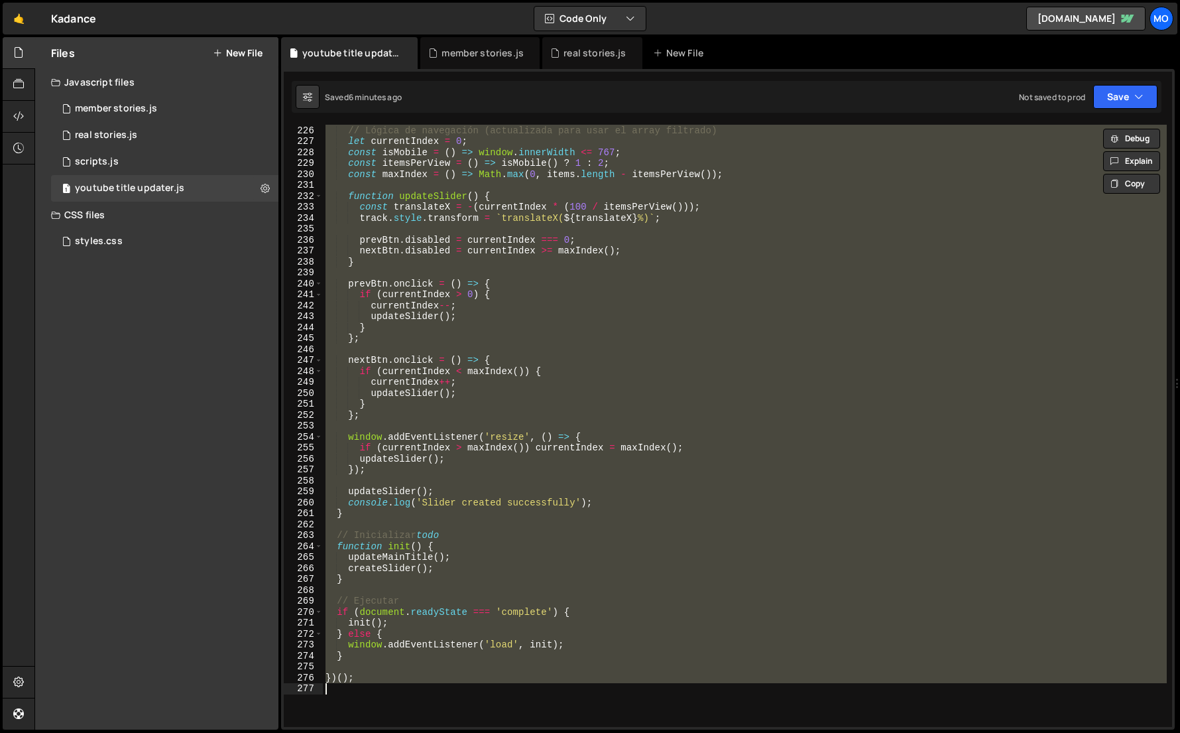
paste textarea
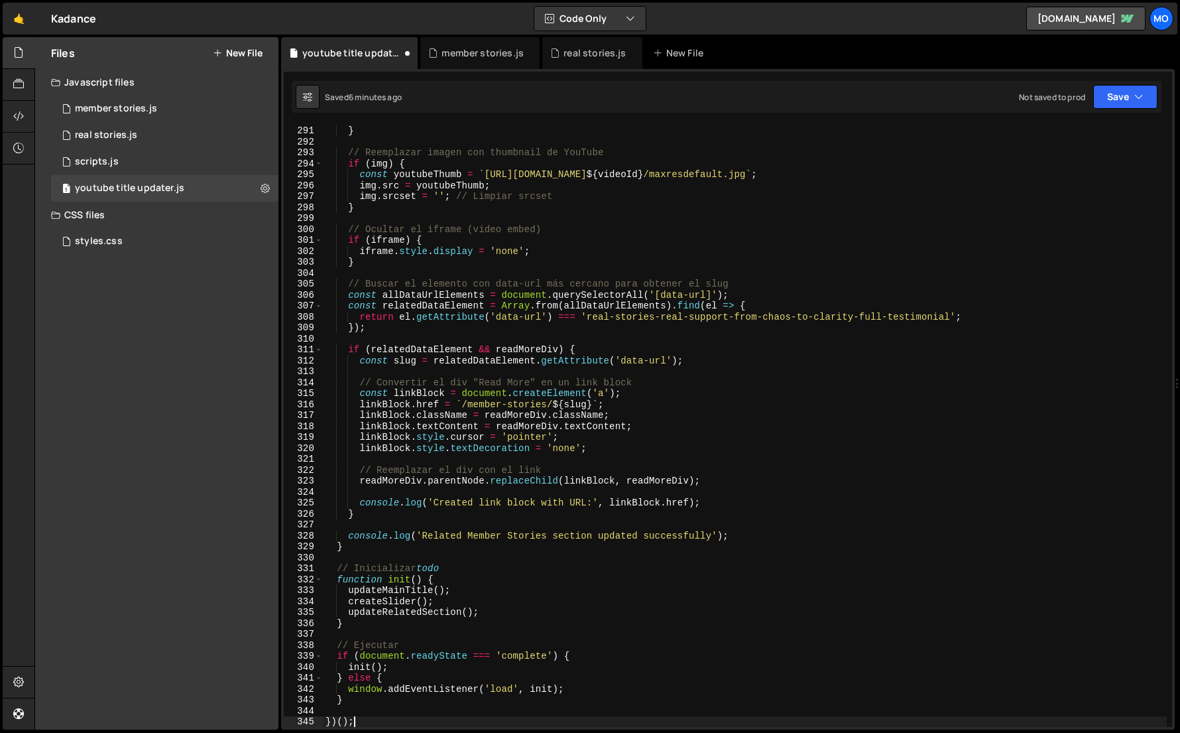
type textarea "}"
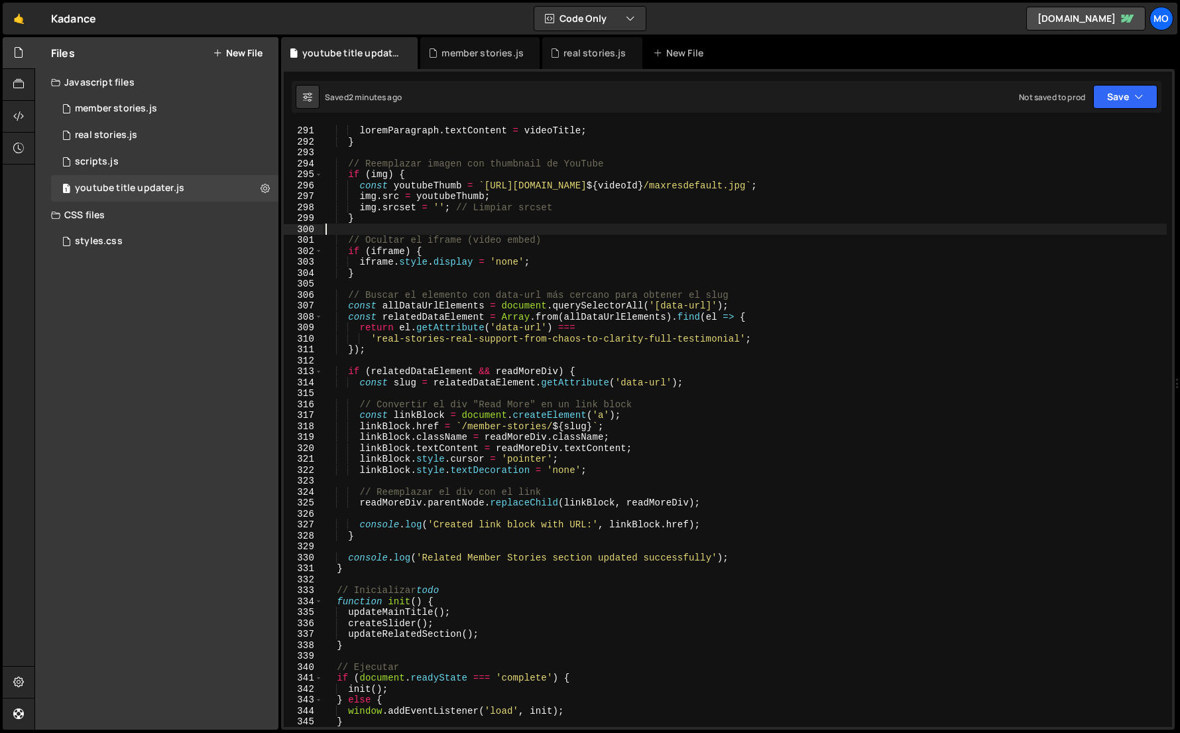
click at [894, 234] on div "if ( videoTitle ) { loremParagraph . textContent = videoTitle ; } // Reemplazar…" at bounding box center [745, 426] width 844 height 624
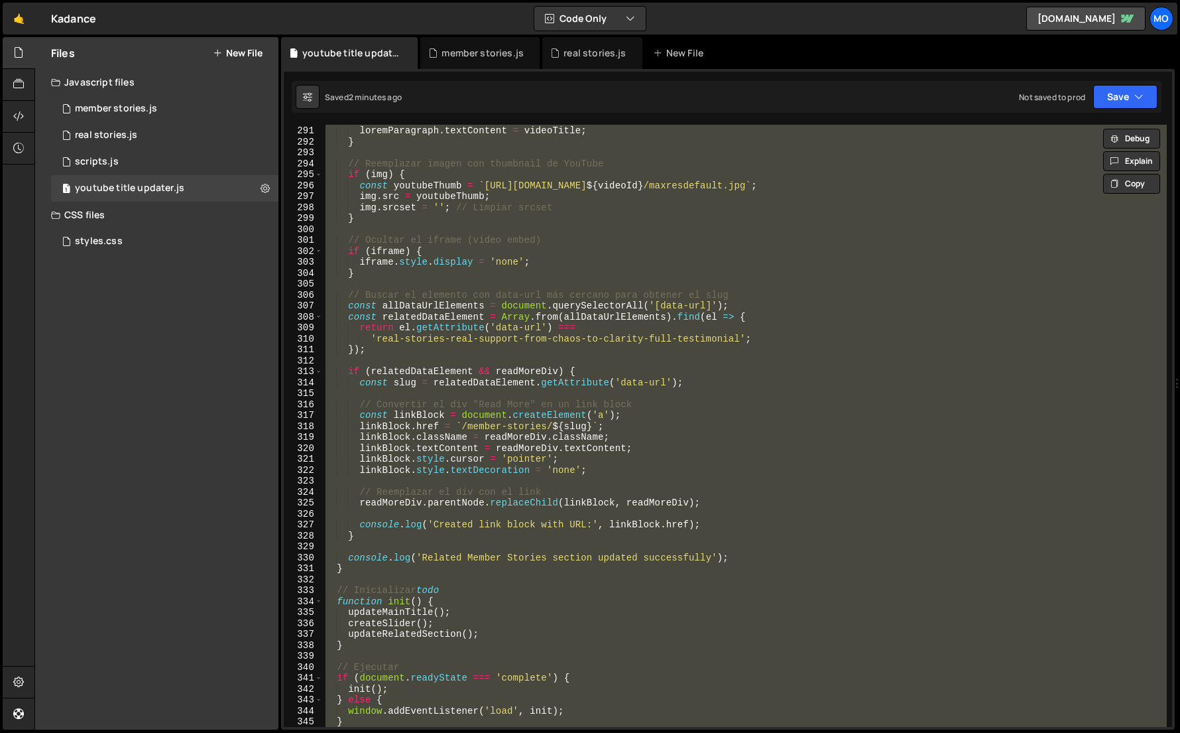
paste textarea
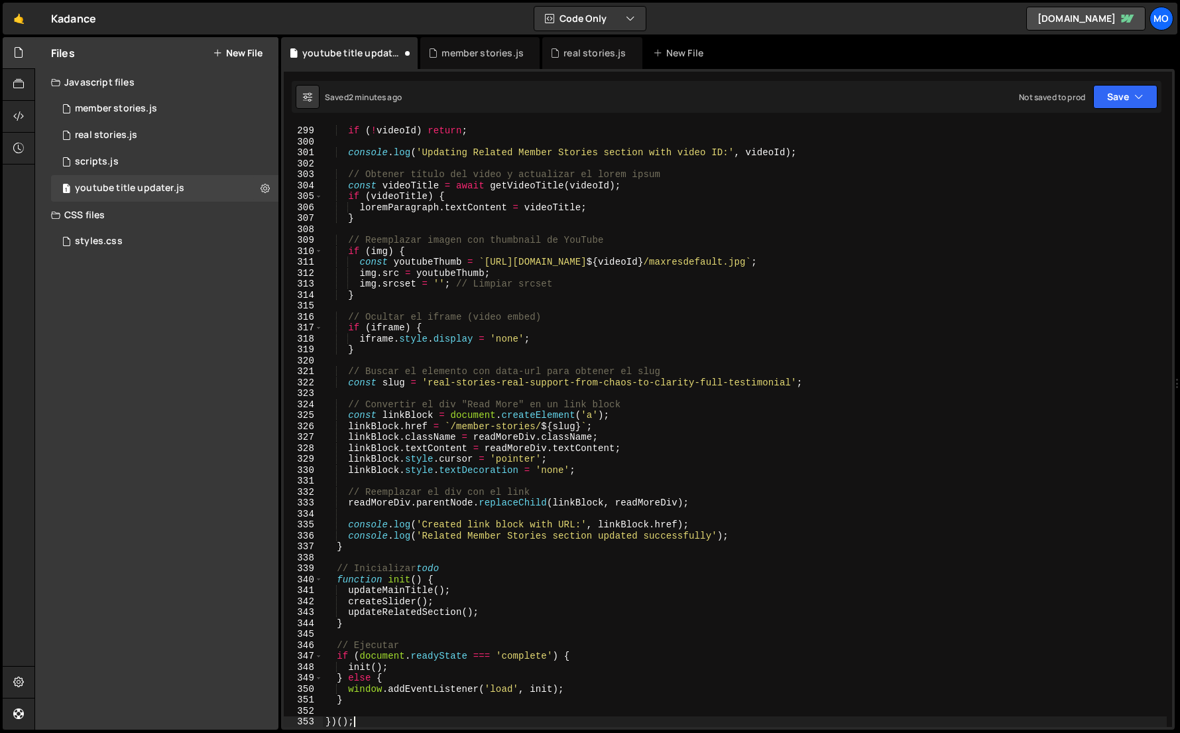
type textarea "})();"
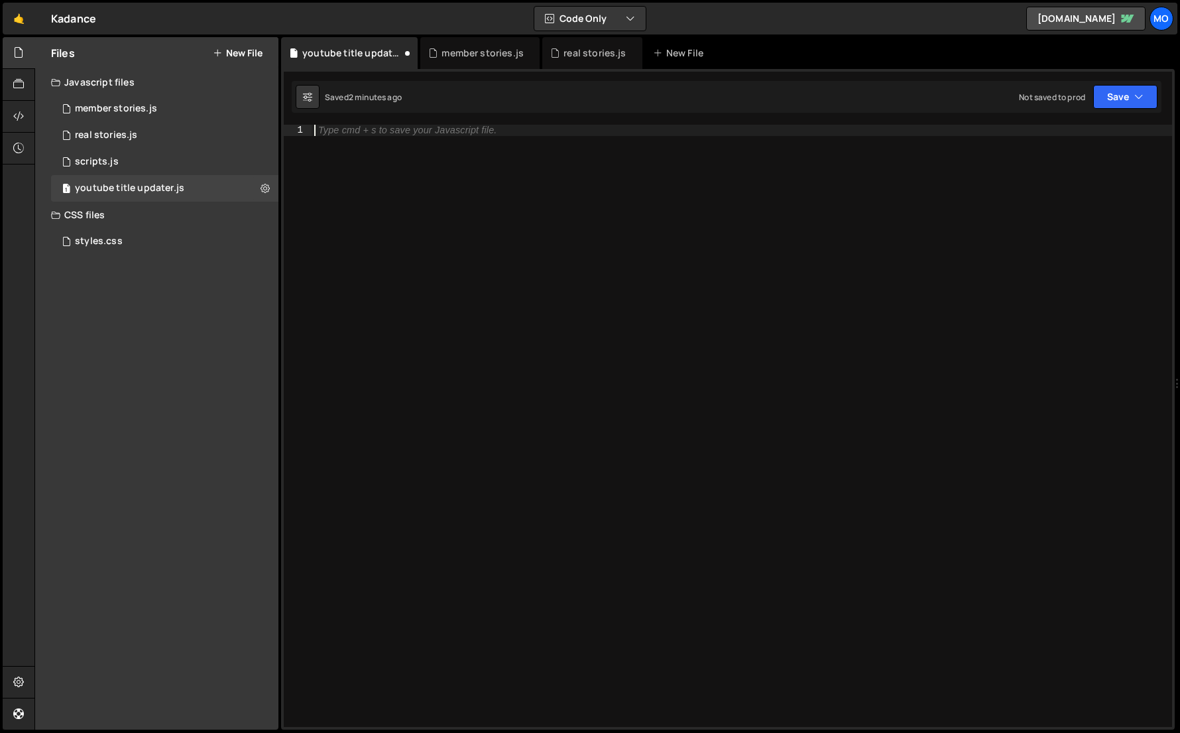
paste textarea "})();"
type textarea "})();"
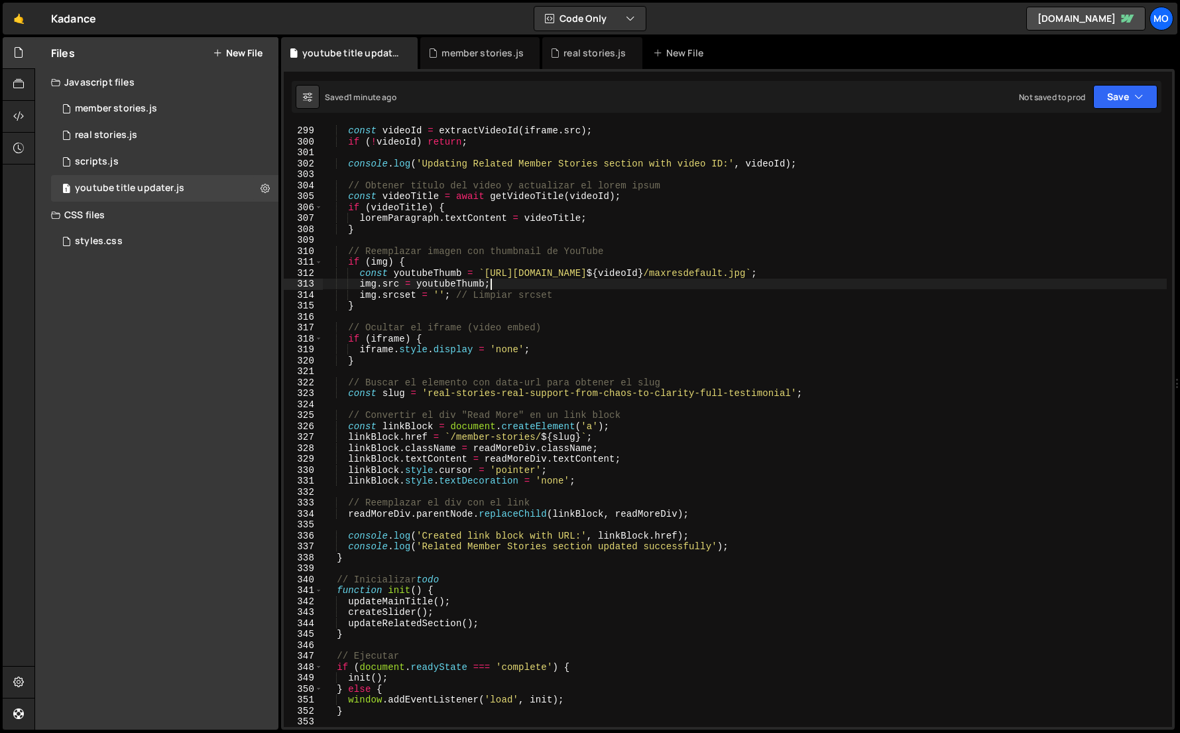
click at [795, 283] on div "// Extraer video ID del iframe const videoId = extractVideoId ( iframe . src ) …" at bounding box center [745, 426] width 844 height 624
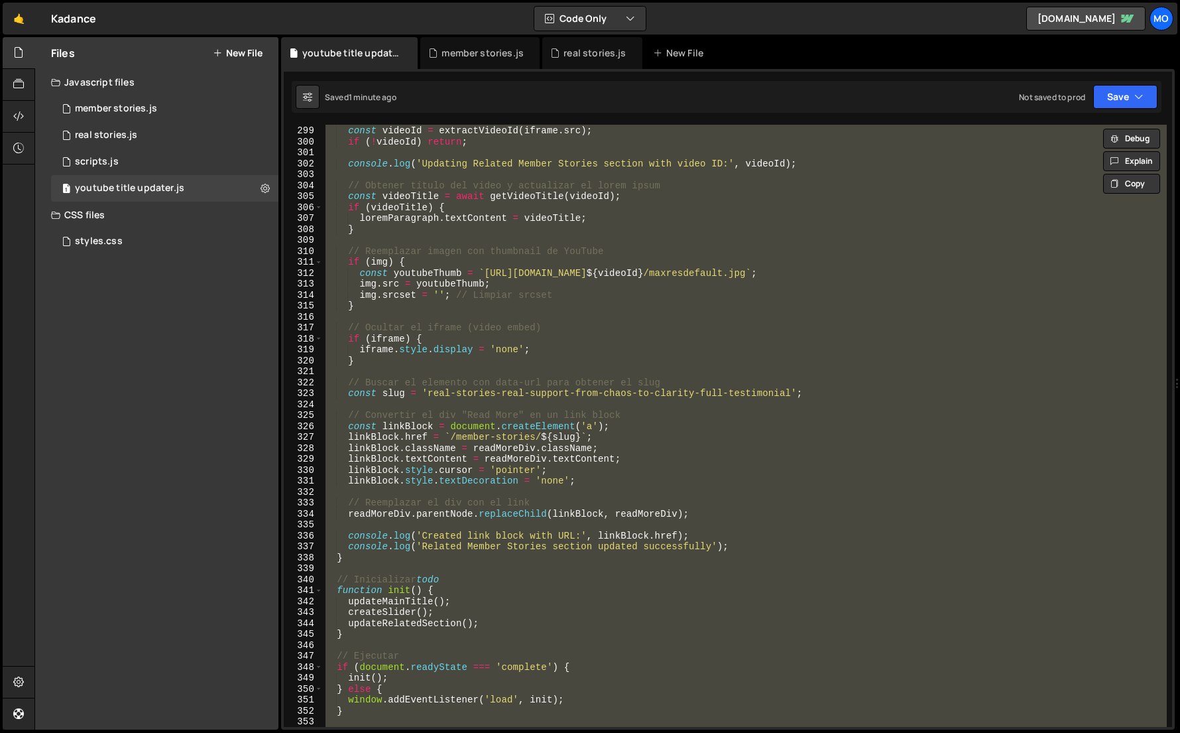
paste textarea
type textarea "})();"
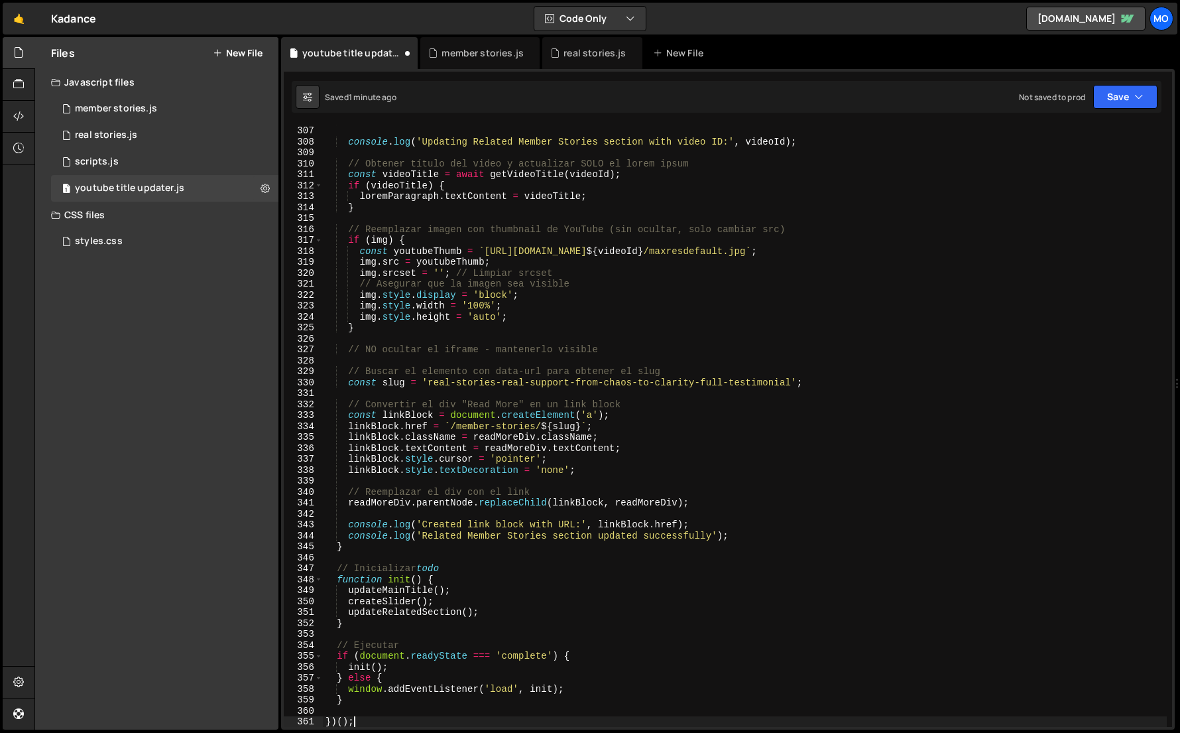
scroll to position [3348, 0]
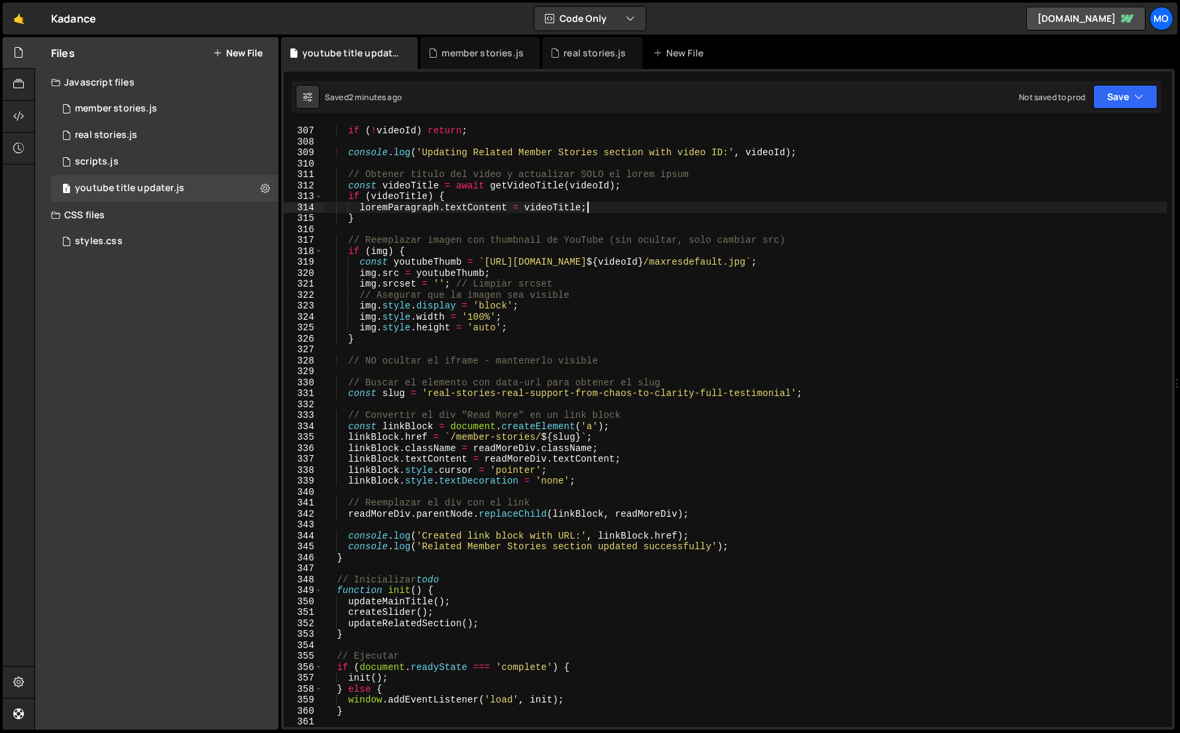
click at [810, 208] on div "const videoId = extractVideoId ( iframe . src ) ; if ( ! videoId ) return ; con…" at bounding box center [745, 426] width 844 height 624
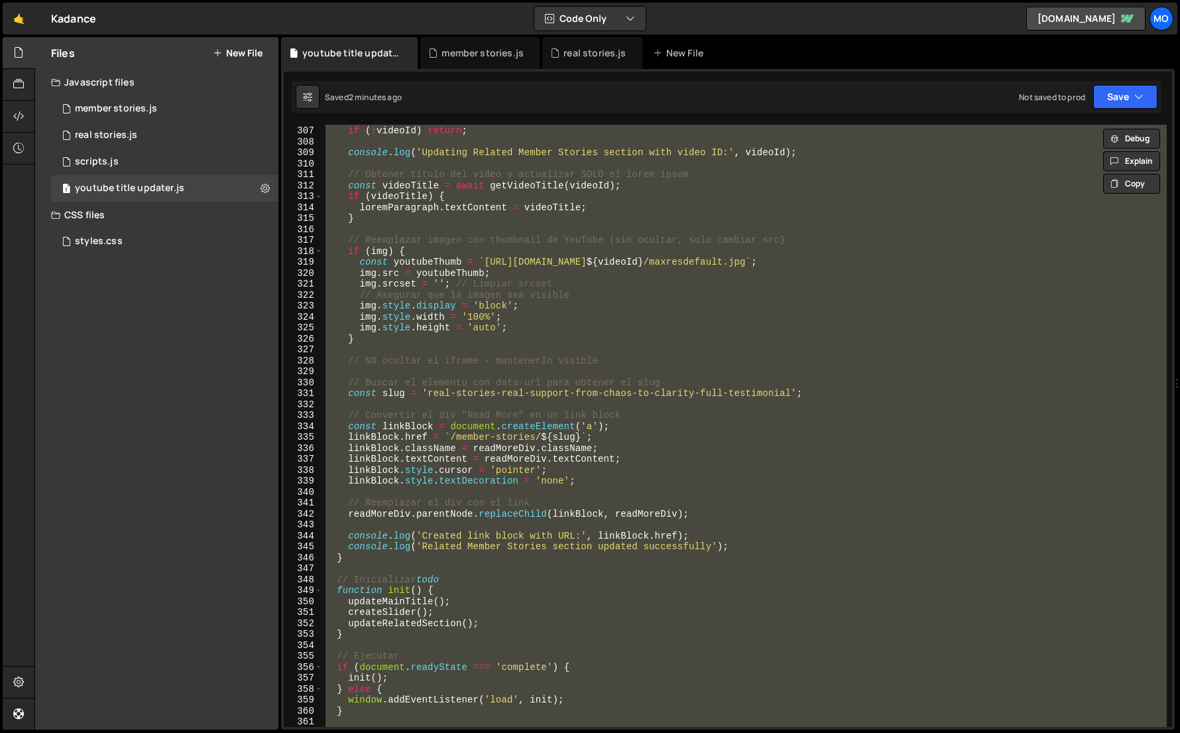
paste textarea
type textarea "})();"
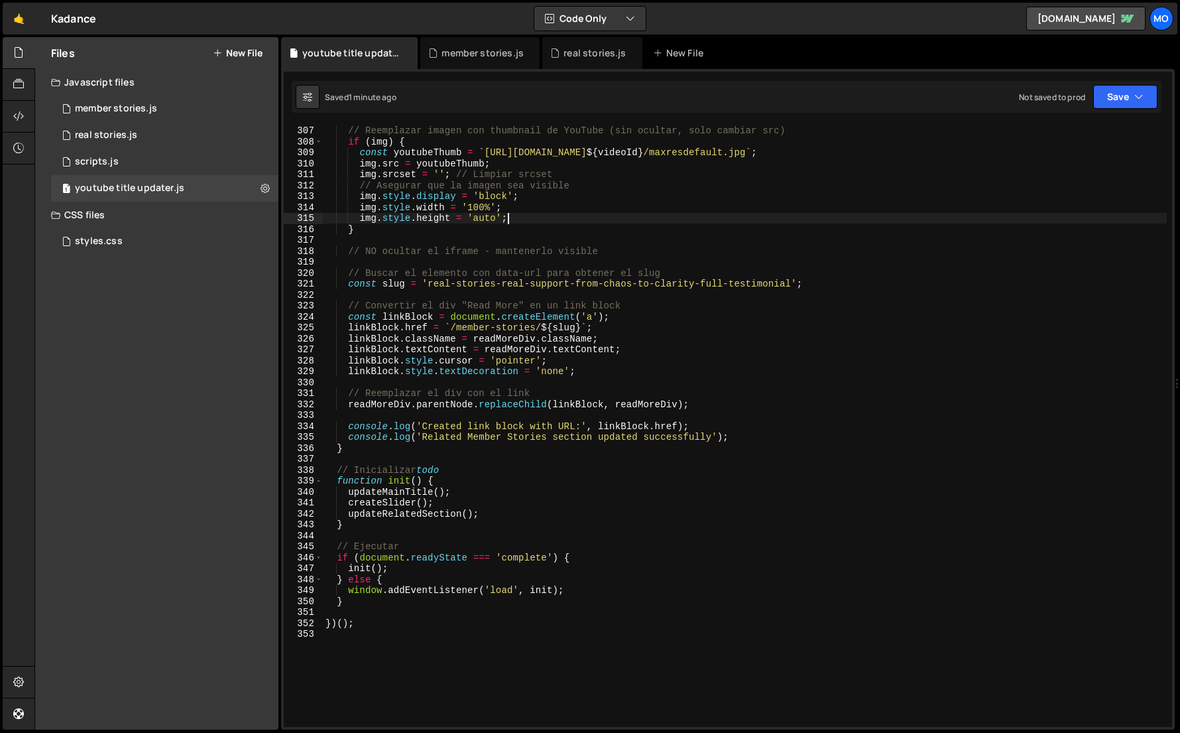
click at [840, 220] on div "// Reemplazar imagen con thumbnail de YouTube (sin ocultar, solo cambiar src) i…" at bounding box center [745, 426] width 844 height 624
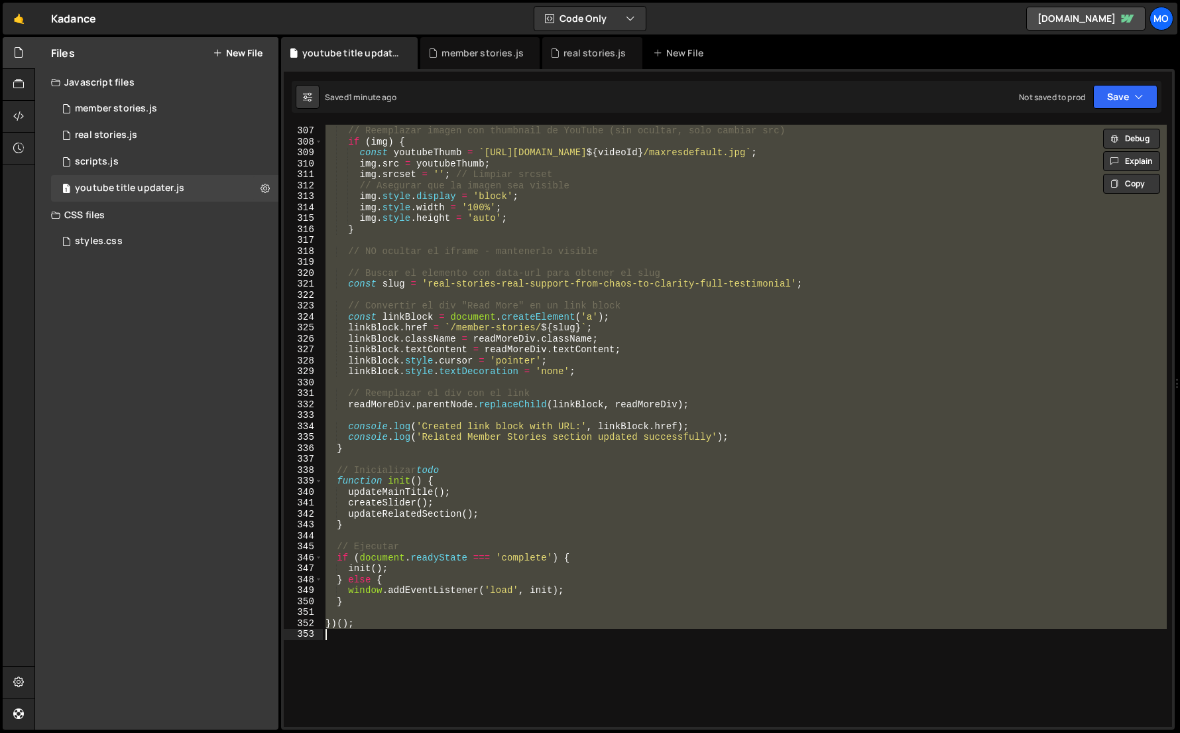
paste textarea
type textarea "})();"
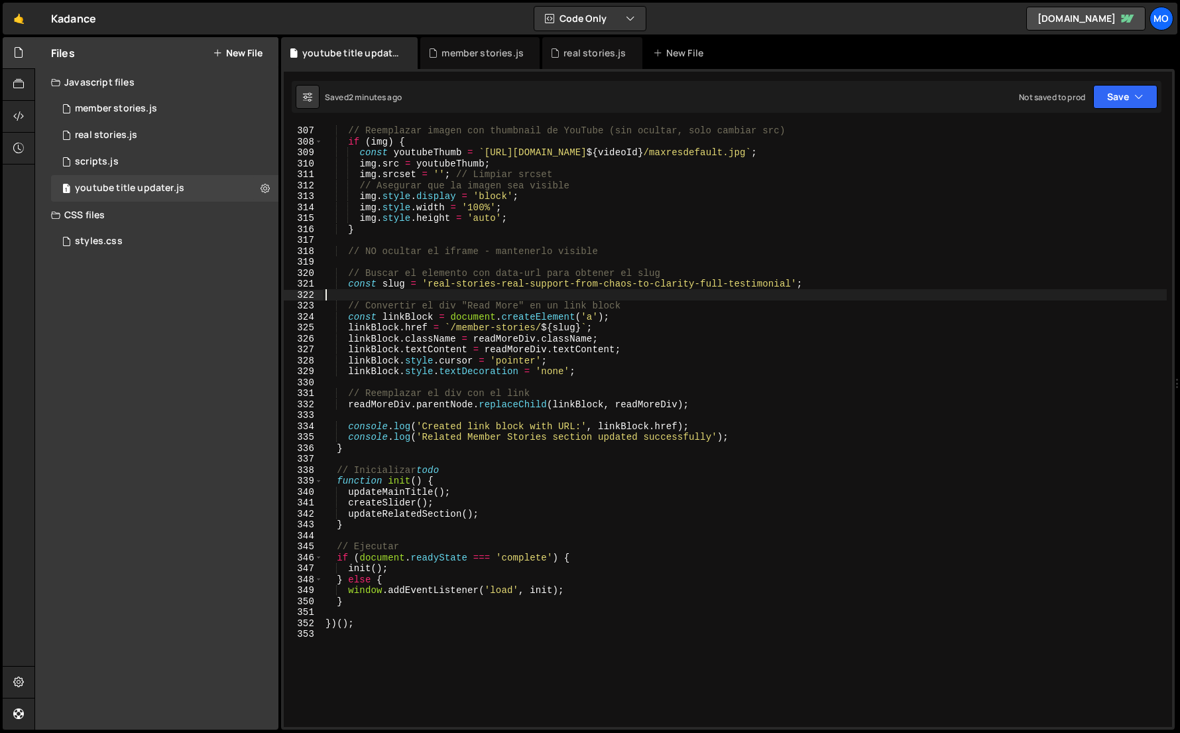
click at [440, 293] on div "// Reemplazar imagen con thumbnail de YouTube (sin ocultar, solo cambiar src) i…" at bounding box center [745, 426] width 844 height 624
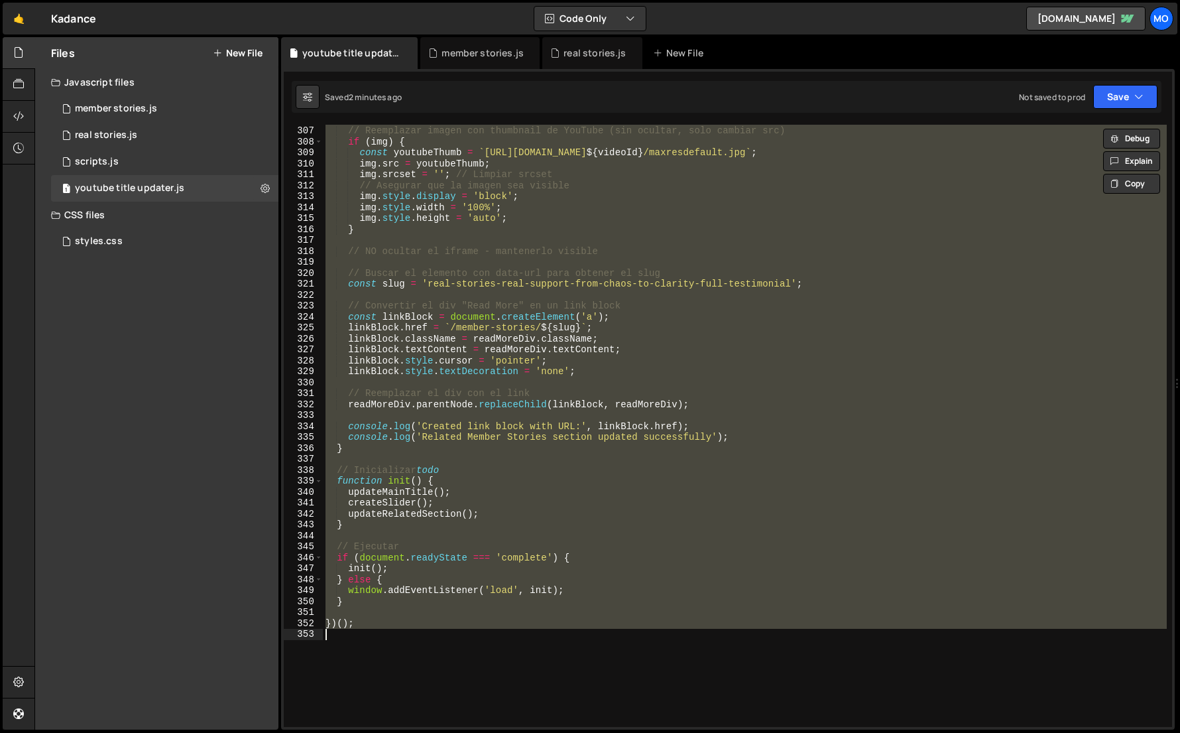
paste textarea
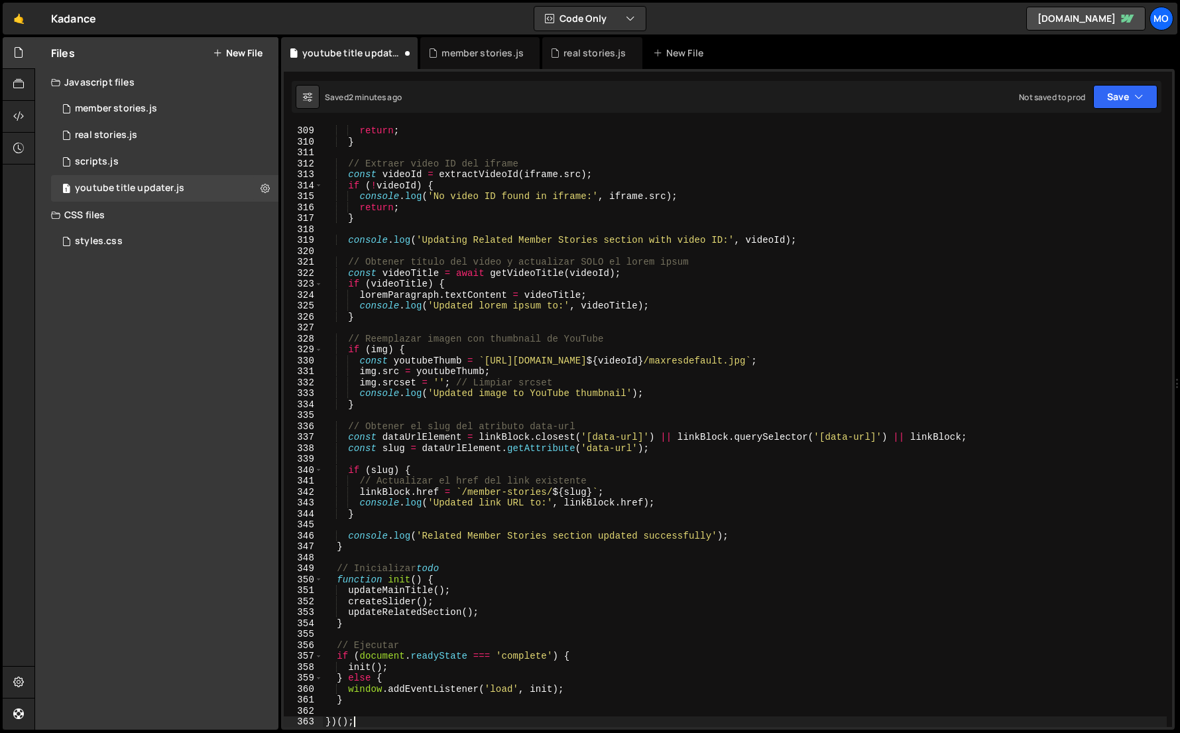
scroll to position [3370, 0]
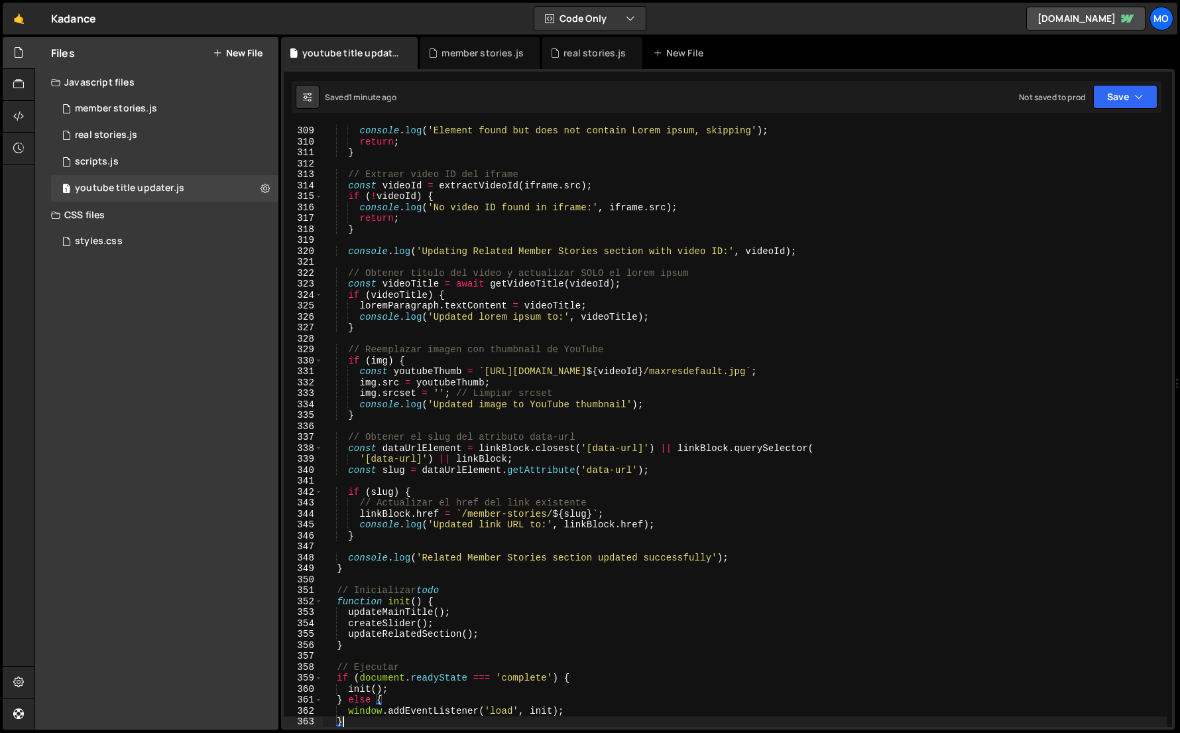
click at [400, 405] on div "if ( ! loremParagraph . textContent . includes ( 'Lorem ipsum' )) { console . l…" at bounding box center [745, 426] width 844 height 624
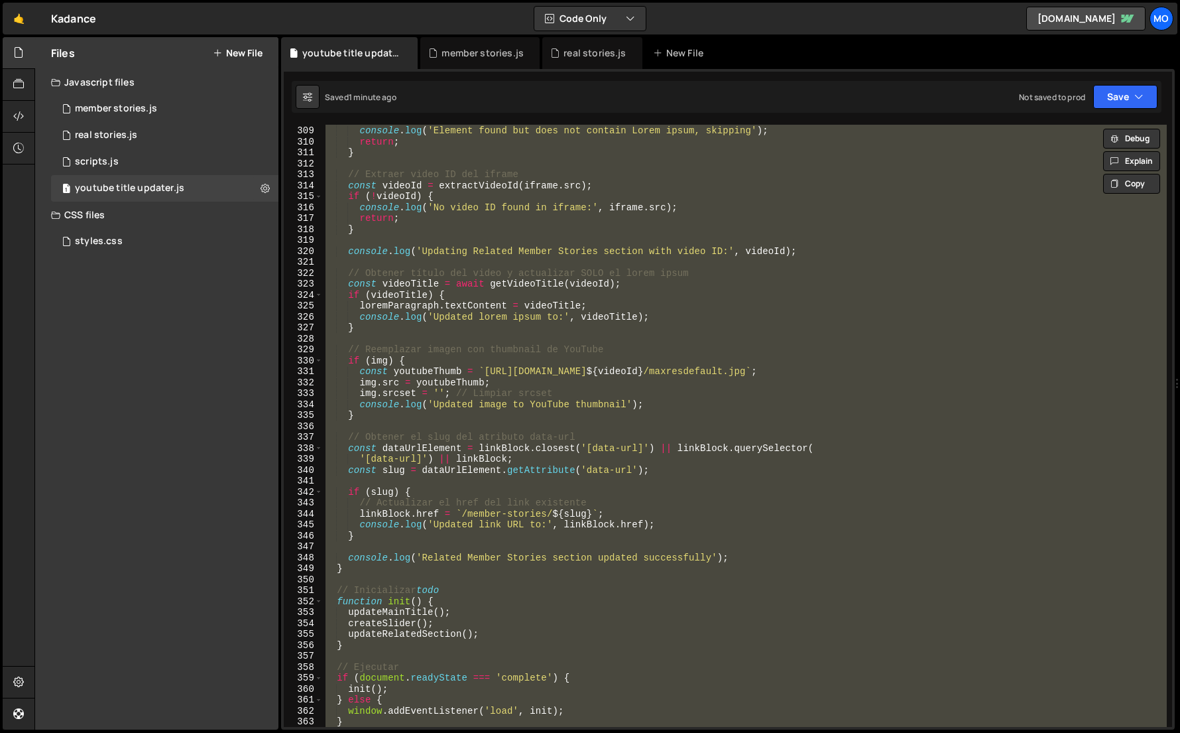
paste textarea
type textarea "})();"
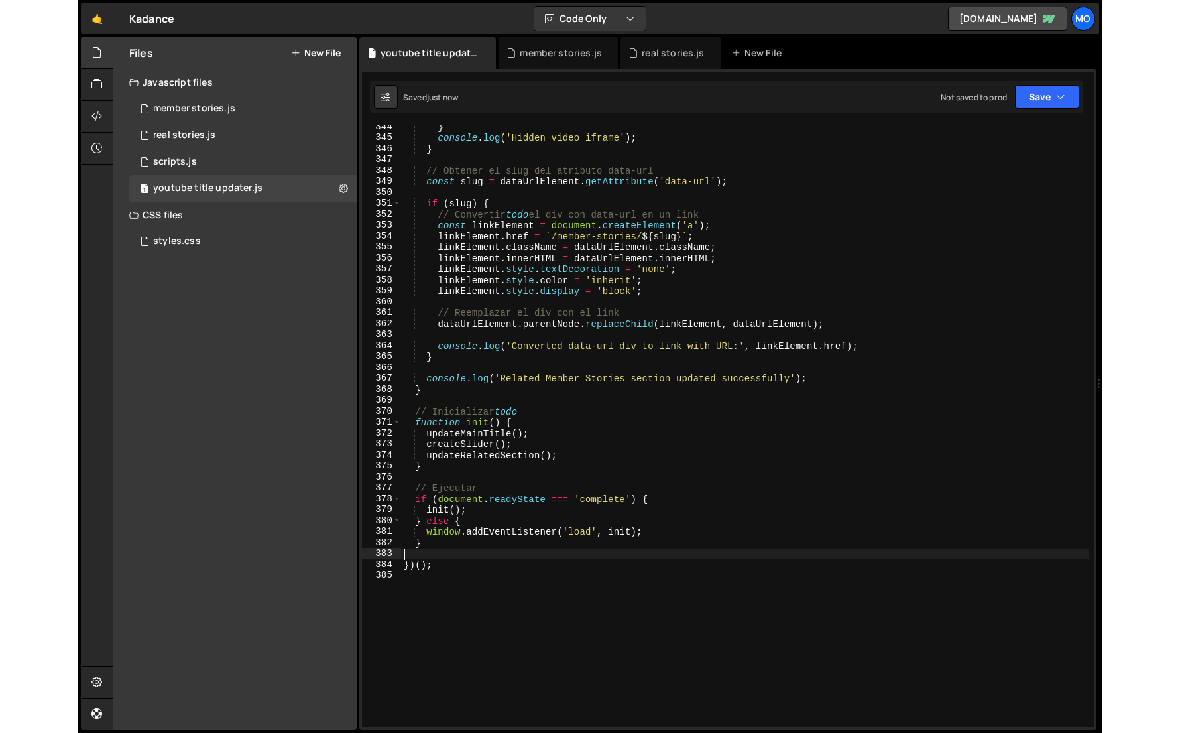
scroll to position [3756, 0]
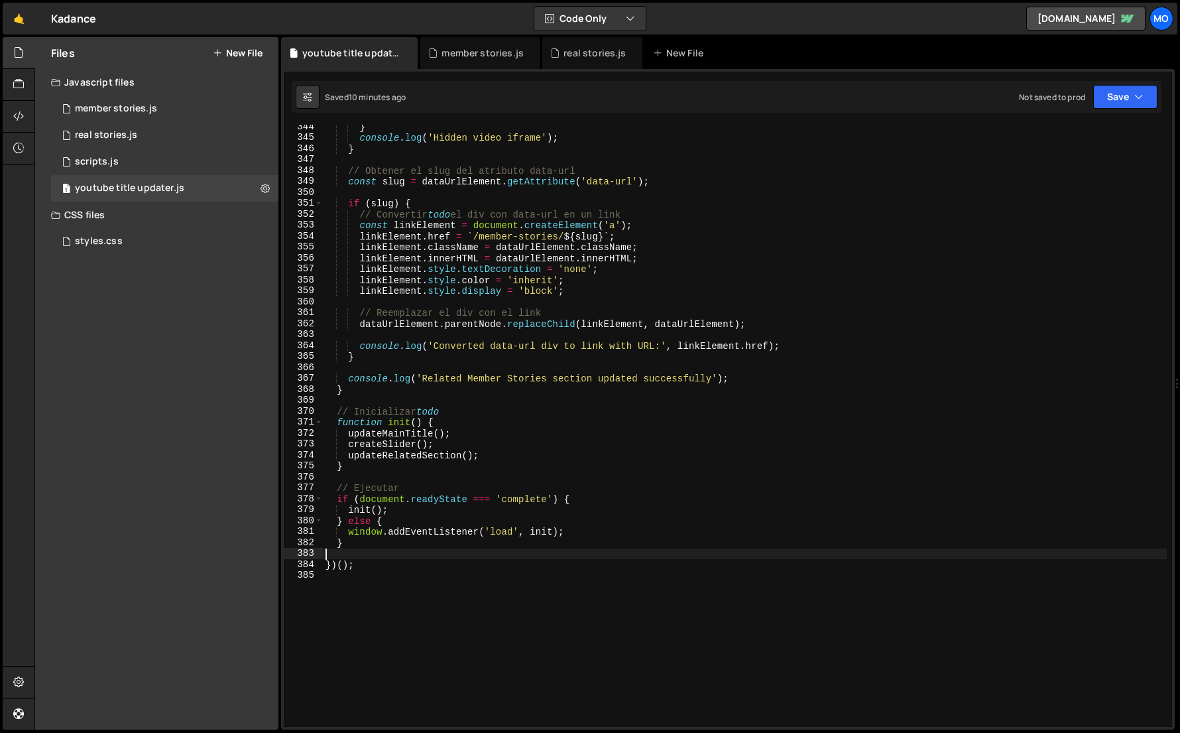
click at [415, 274] on div "} console . log ( 'Hidden video iframe' ) ; } // Obtener el slug del atributo d…" at bounding box center [745, 433] width 844 height 624
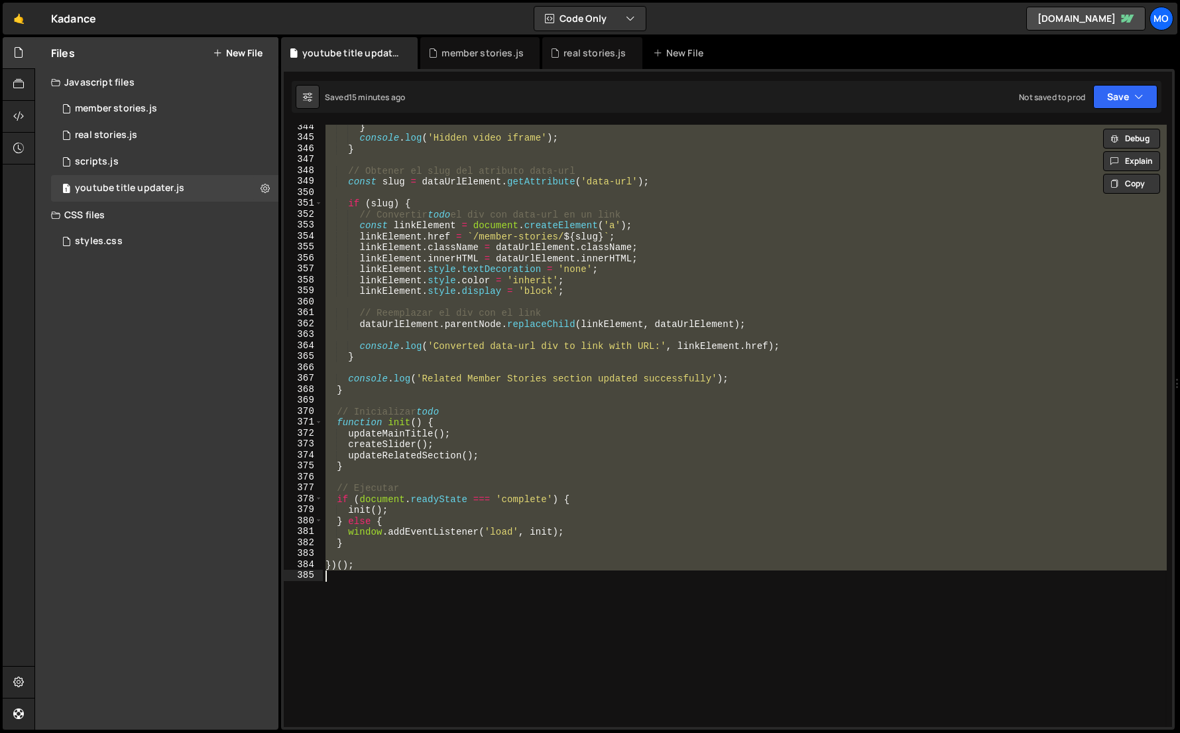
click at [424, 316] on div "} console . log ( 'Hidden video iframe' ) ; } // Obtener el slug del atributo d…" at bounding box center [745, 426] width 844 height 602
type textarea "})();"
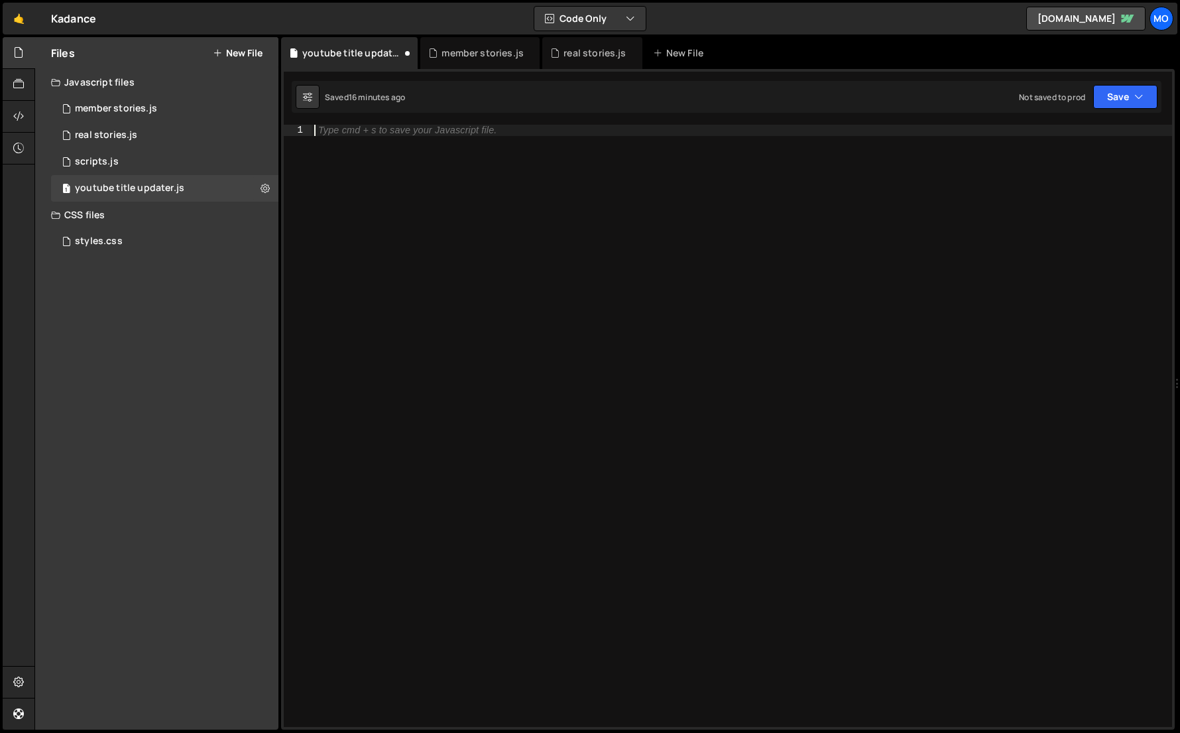
paste textarea "})();"
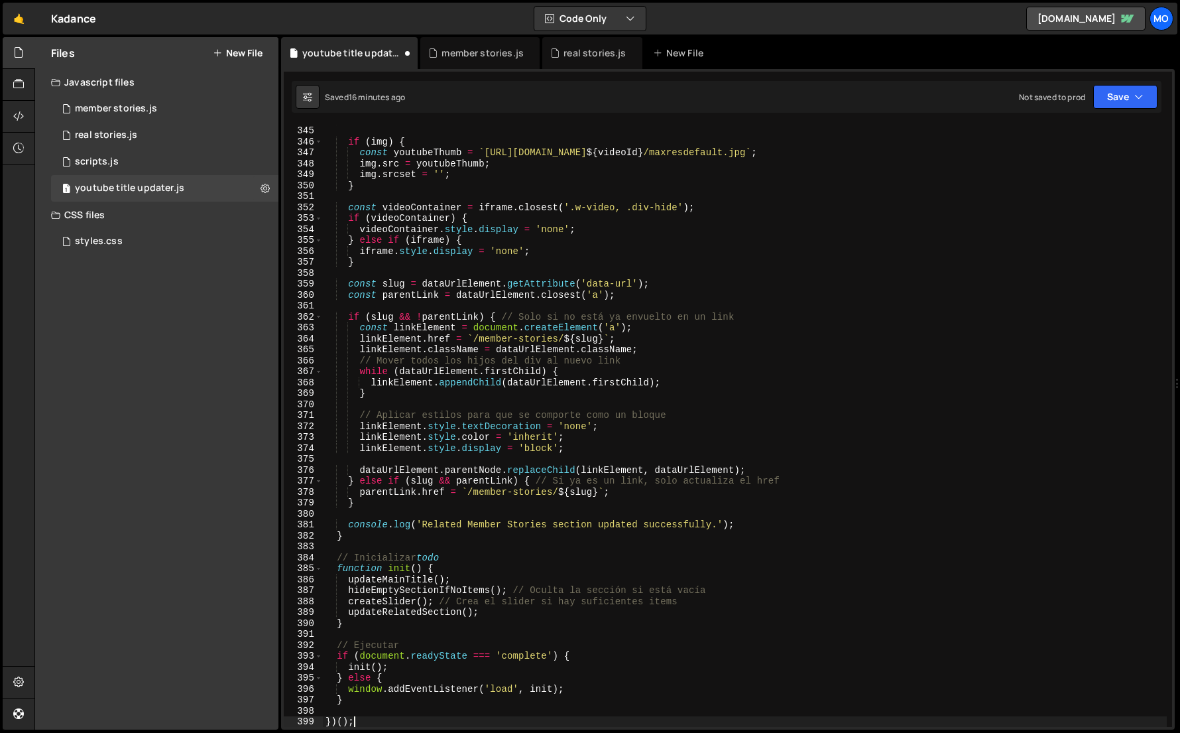
scroll to position [3764, 0]
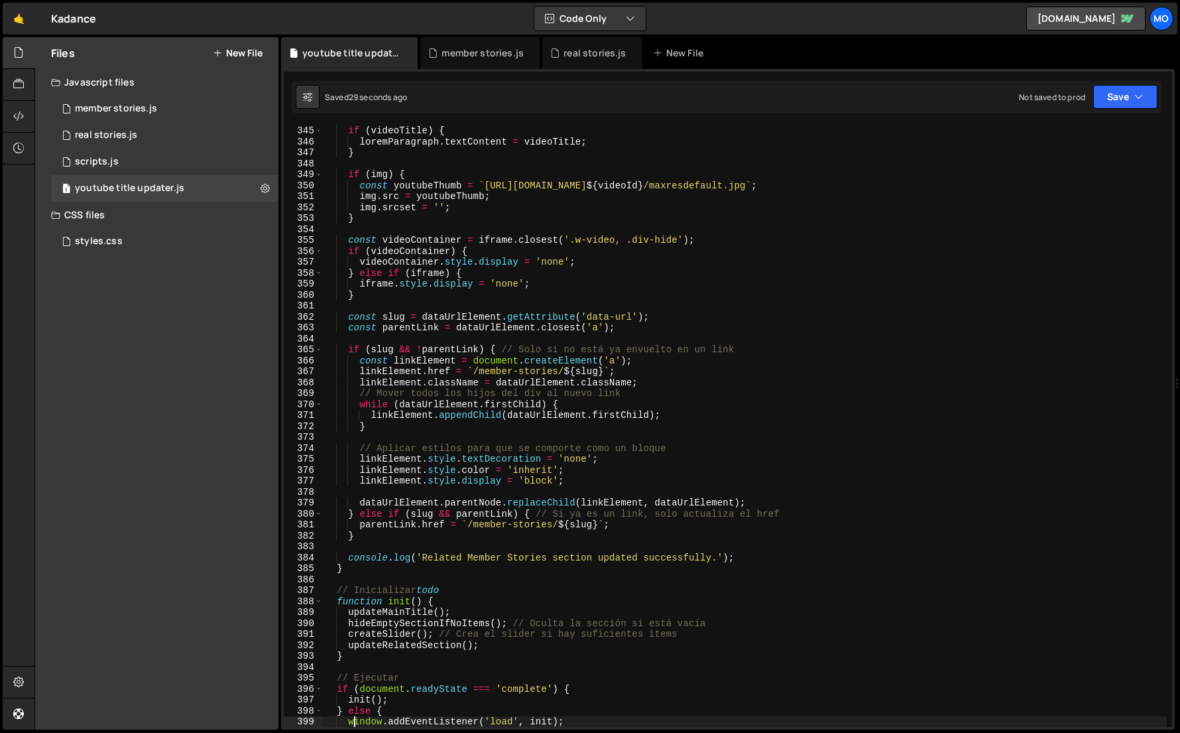
type textarea "})();"
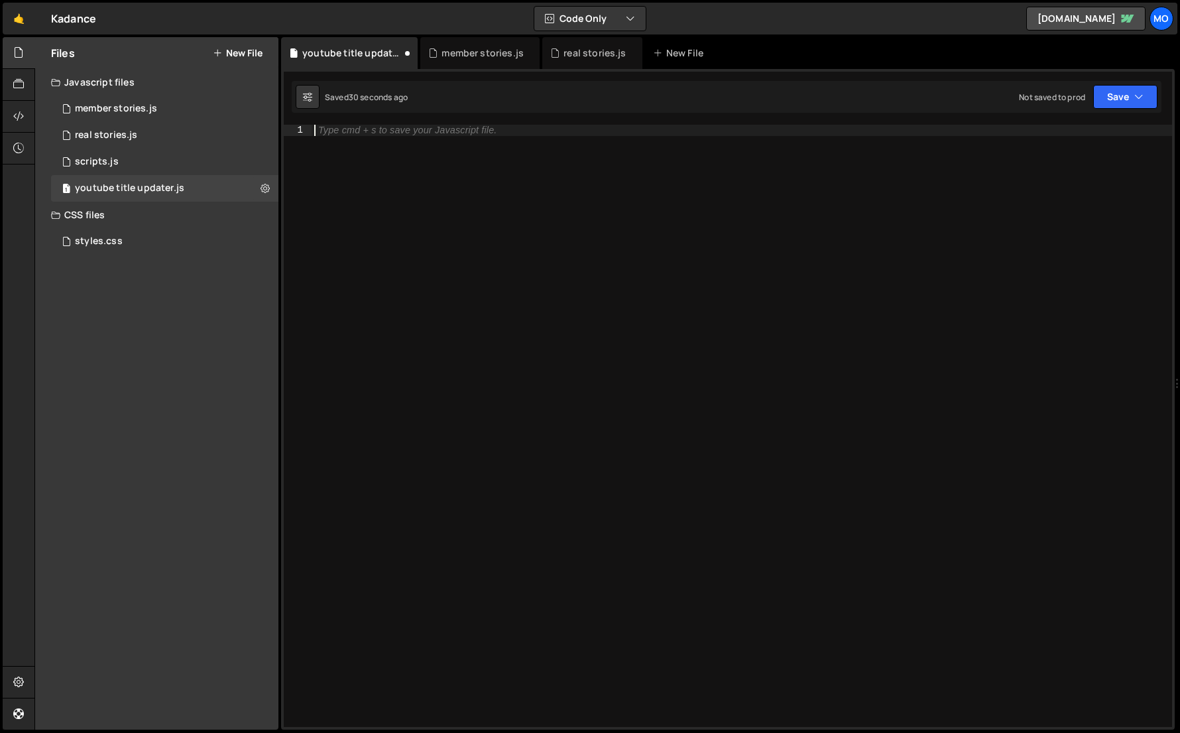
type textarea "})();"
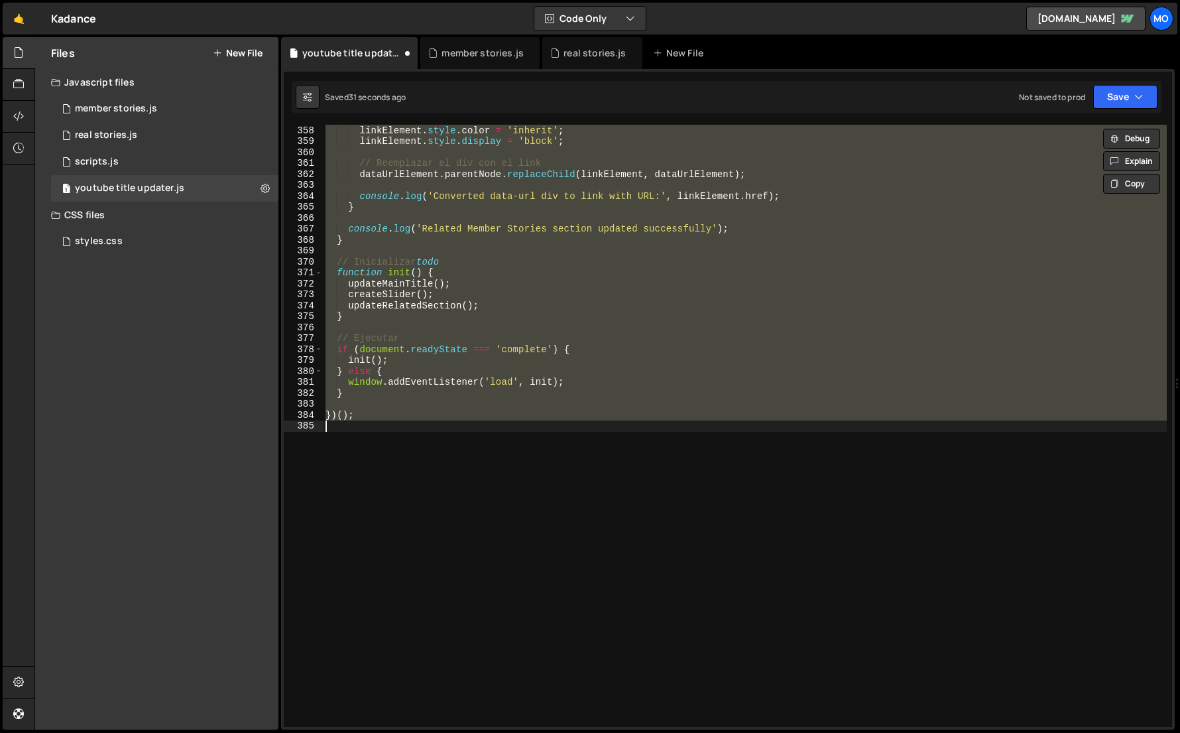
scroll to position [3906, 0]
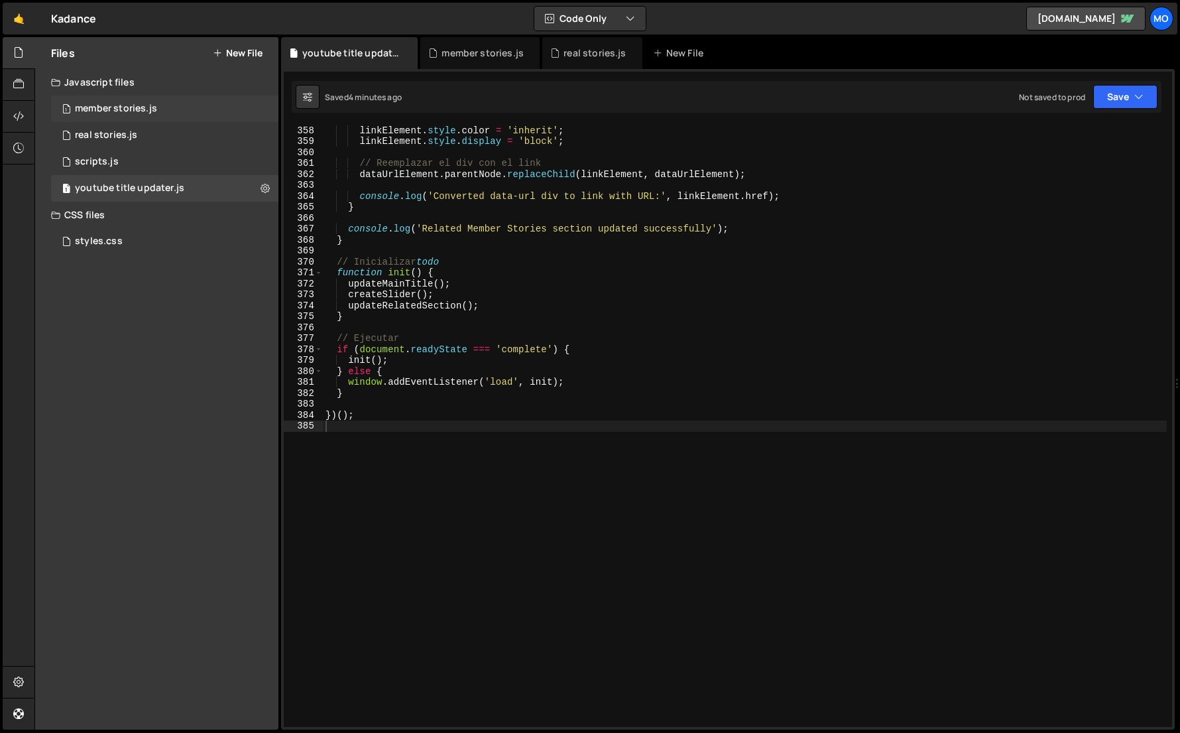
click at [157, 114] on div "1 member stories.js 0" at bounding box center [164, 109] width 227 height 27
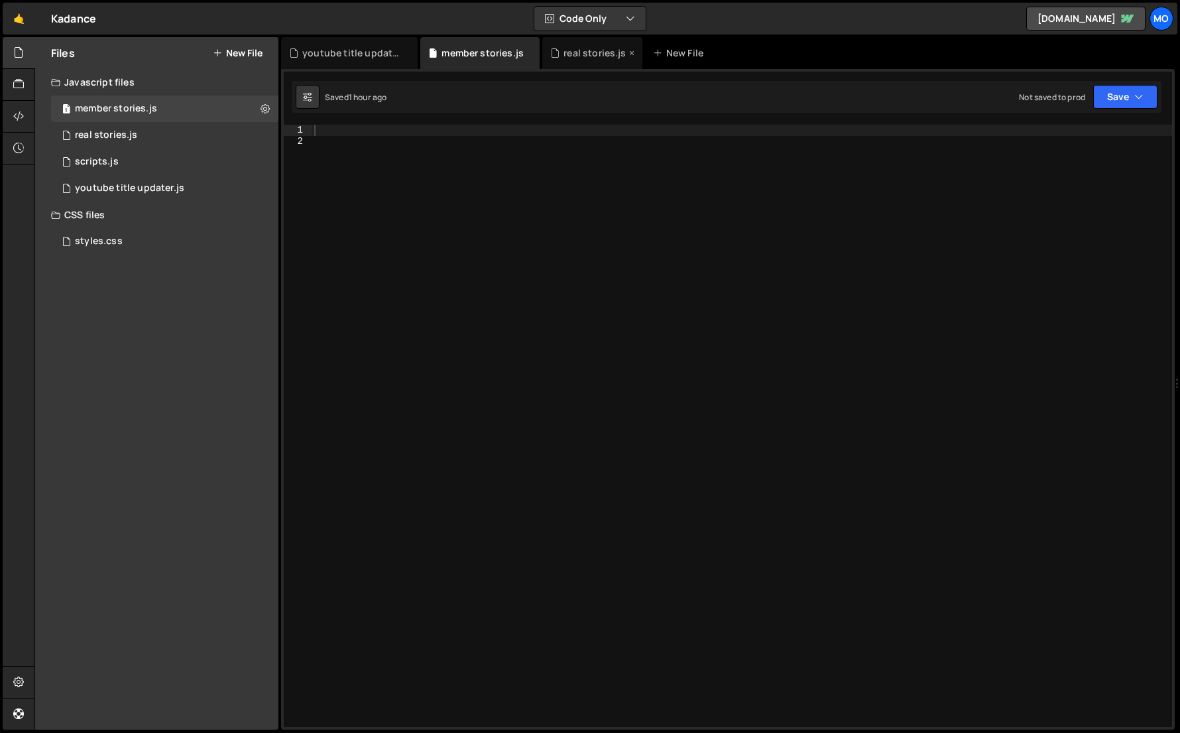
click at [627, 53] on icon at bounding box center [631, 52] width 9 height 13
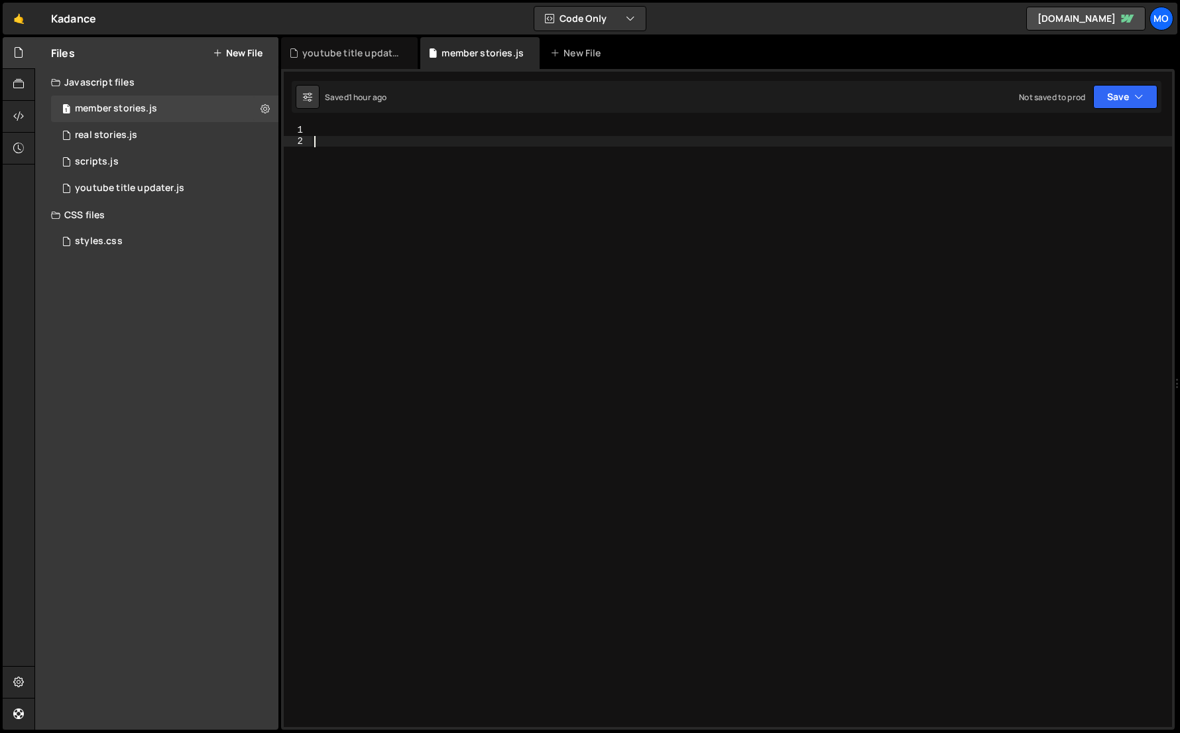
click at [839, 259] on div at bounding box center [742, 437] width 861 height 624
paste textarea "}"
type textarea "}"
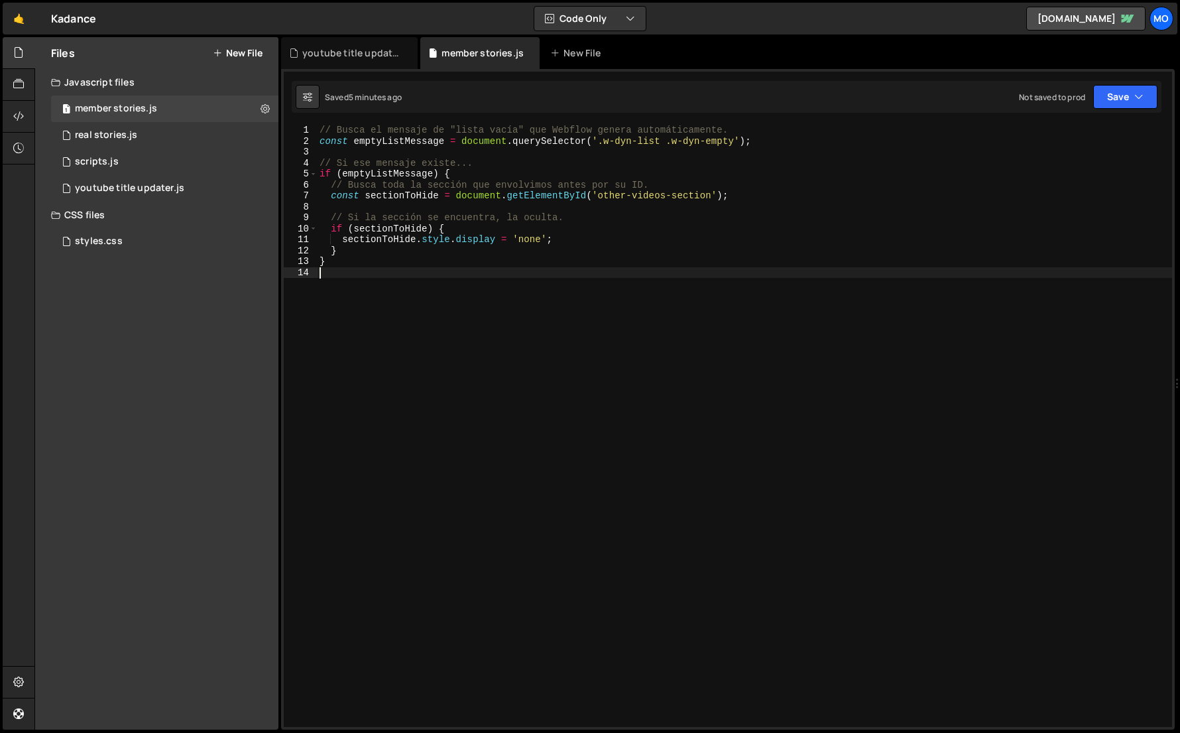
click at [790, 285] on div "// Busca el mensaje de "lista vacía" que Webflow genera automáticamente. const …" at bounding box center [745, 437] width 856 height 624
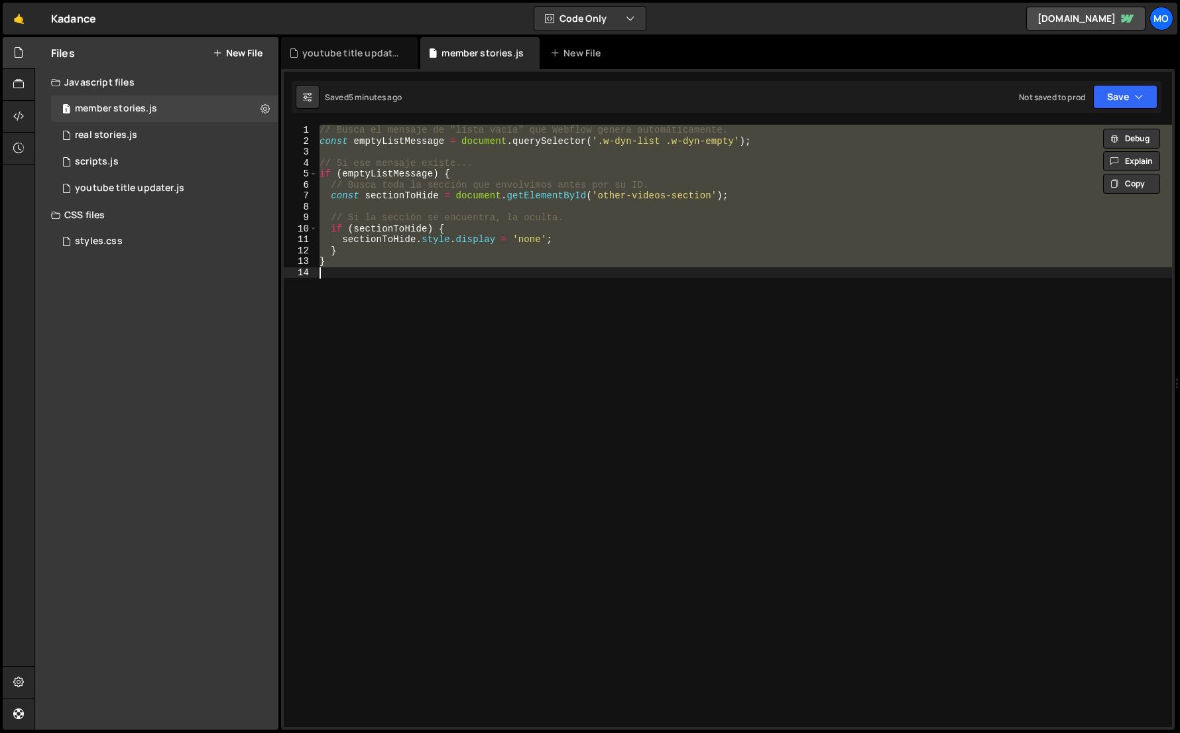
paste textarea
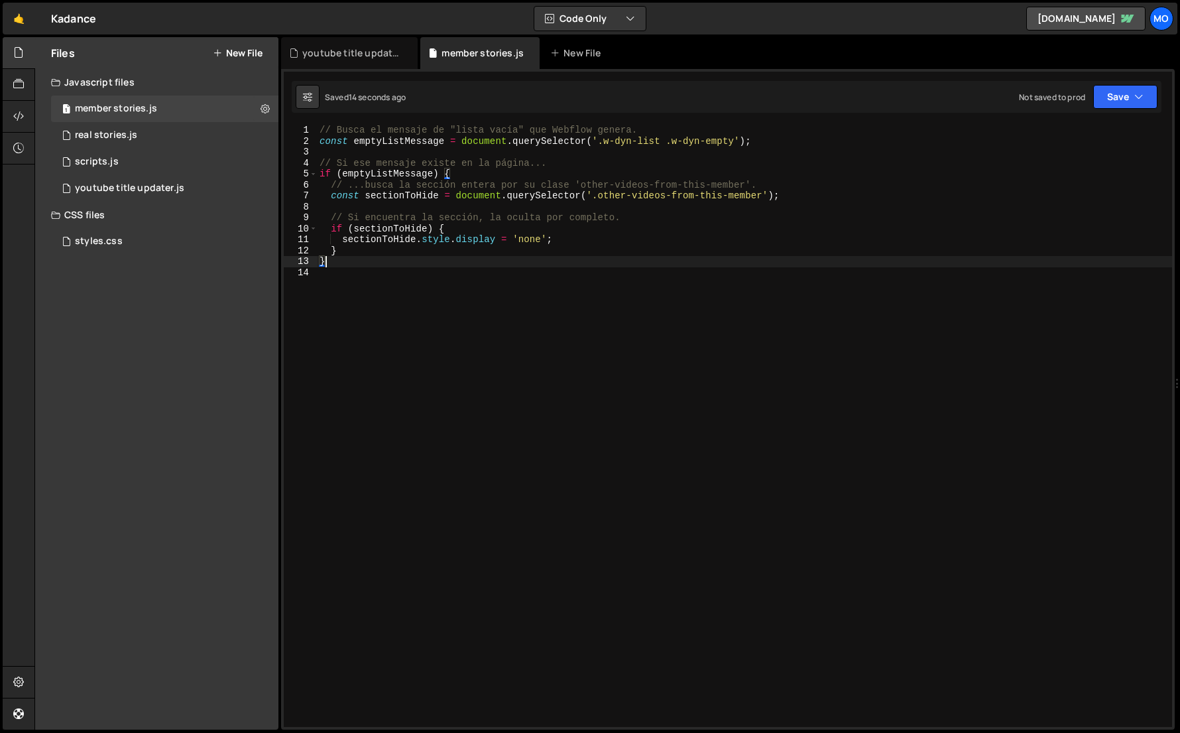
click at [491, 199] on div "// Busca el mensaje de "lista vacía" que Webflow genera. const emptyListMessage…" at bounding box center [745, 437] width 856 height 624
type textarea "const sectionToHide = document.querySelector('.other-videos-from-this-member');"
click at [336, 63] on div "youtube title updater.js" at bounding box center [349, 53] width 137 height 32
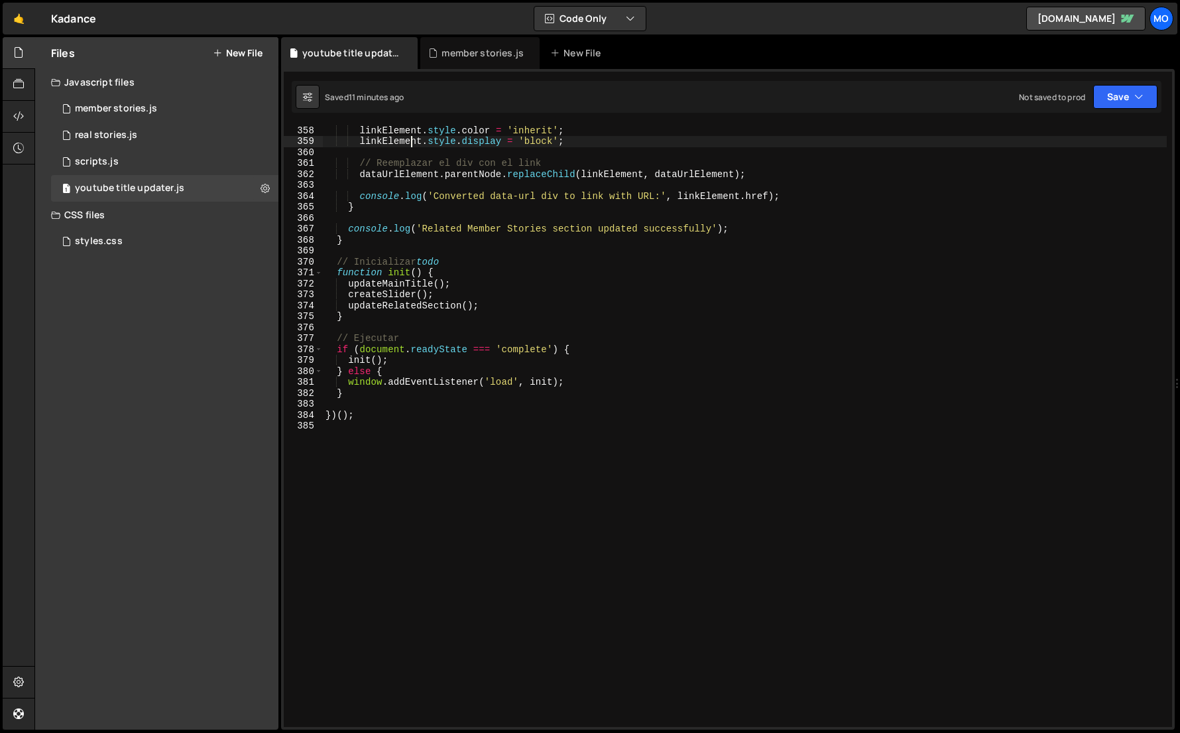
click at [413, 140] on div "linkElement . style . textDecoration = 'none' ; linkElement . style . color = '…" at bounding box center [745, 426] width 844 height 624
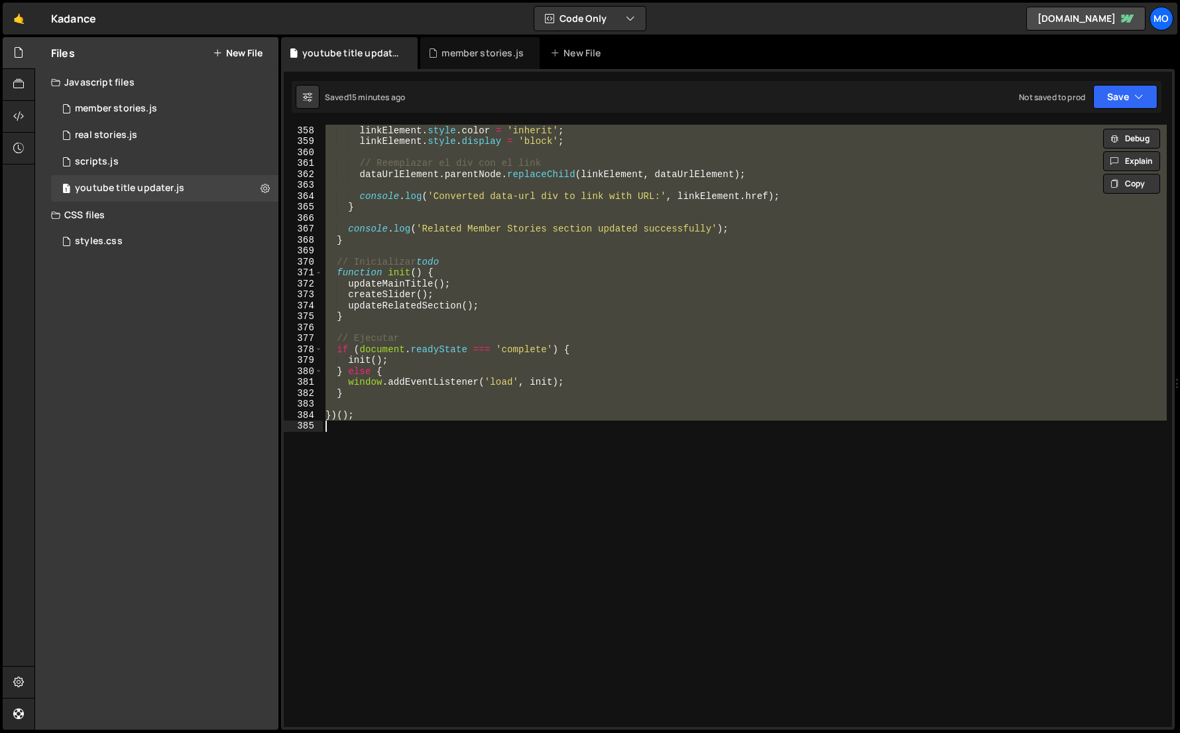
click at [552, 322] on div "linkElement . style . textDecoration = 'none' ; linkElement . style . color = '…" at bounding box center [745, 426] width 844 height 602
paste textarea
type textarea "})();"
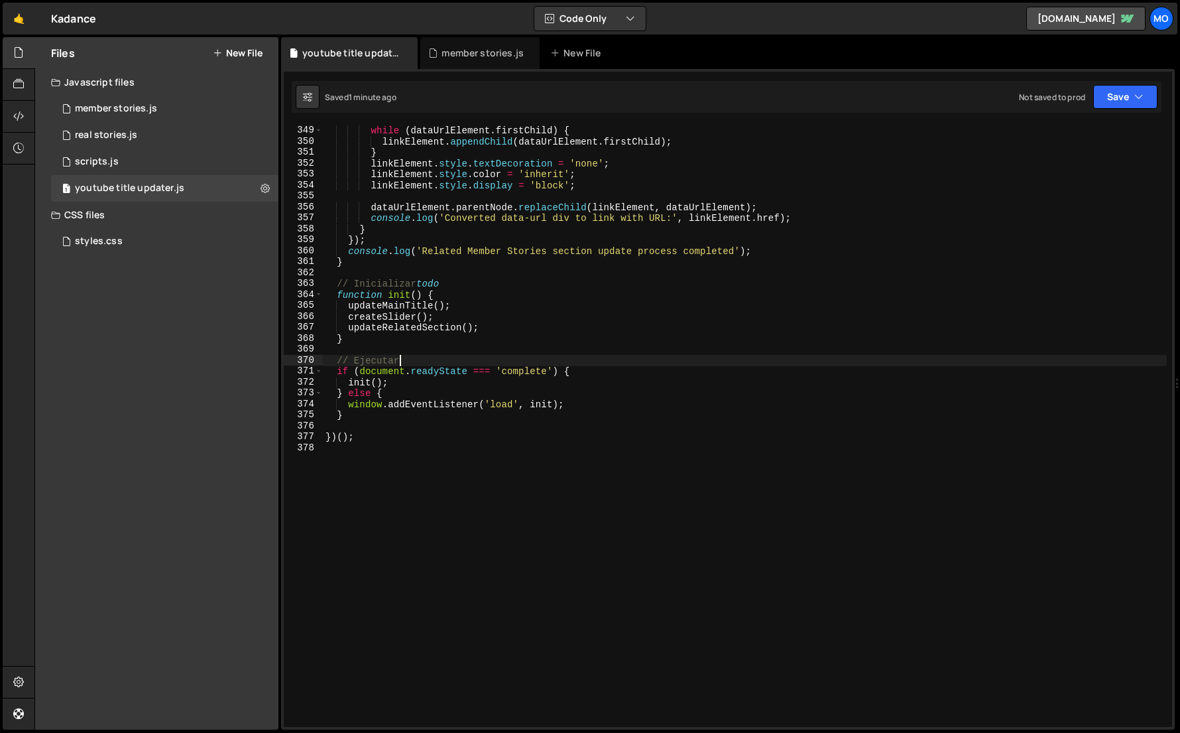
click at [831, 356] on div "// Mover todos los hijos del div original al nuevo enlace while ( dataUrlElemen…" at bounding box center [745, 426] width 844 height 624
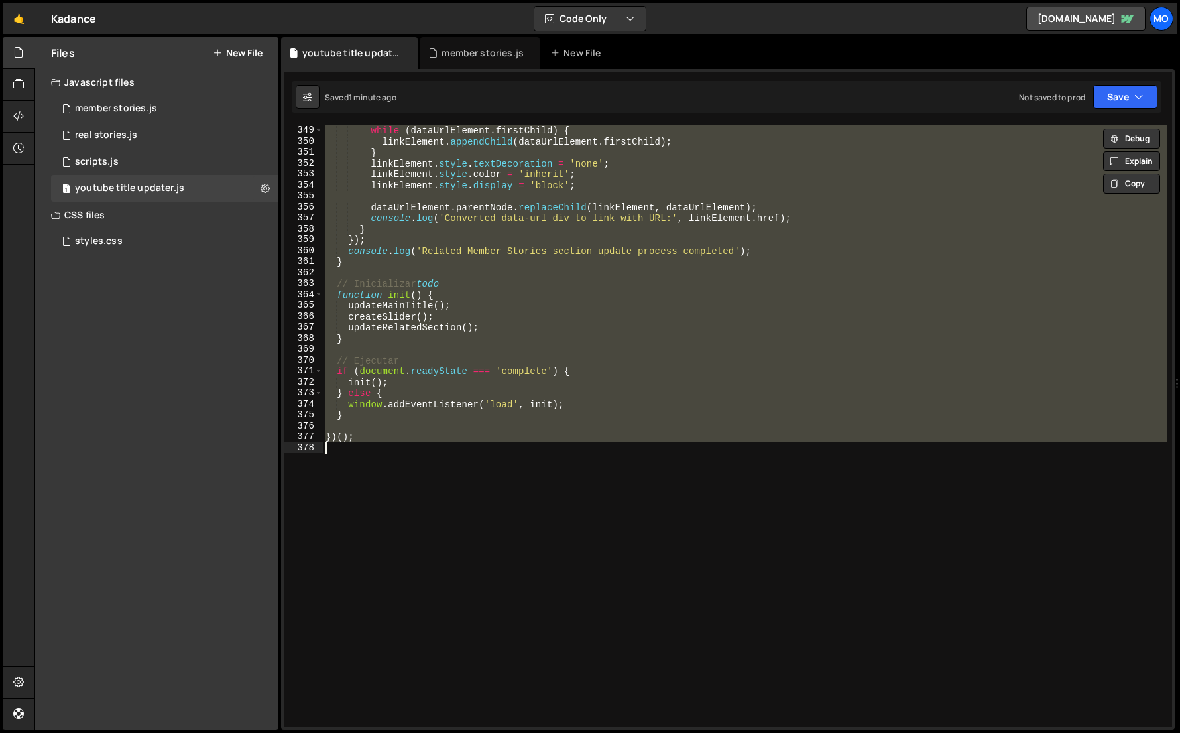
paste textarea
type textarea "})();"
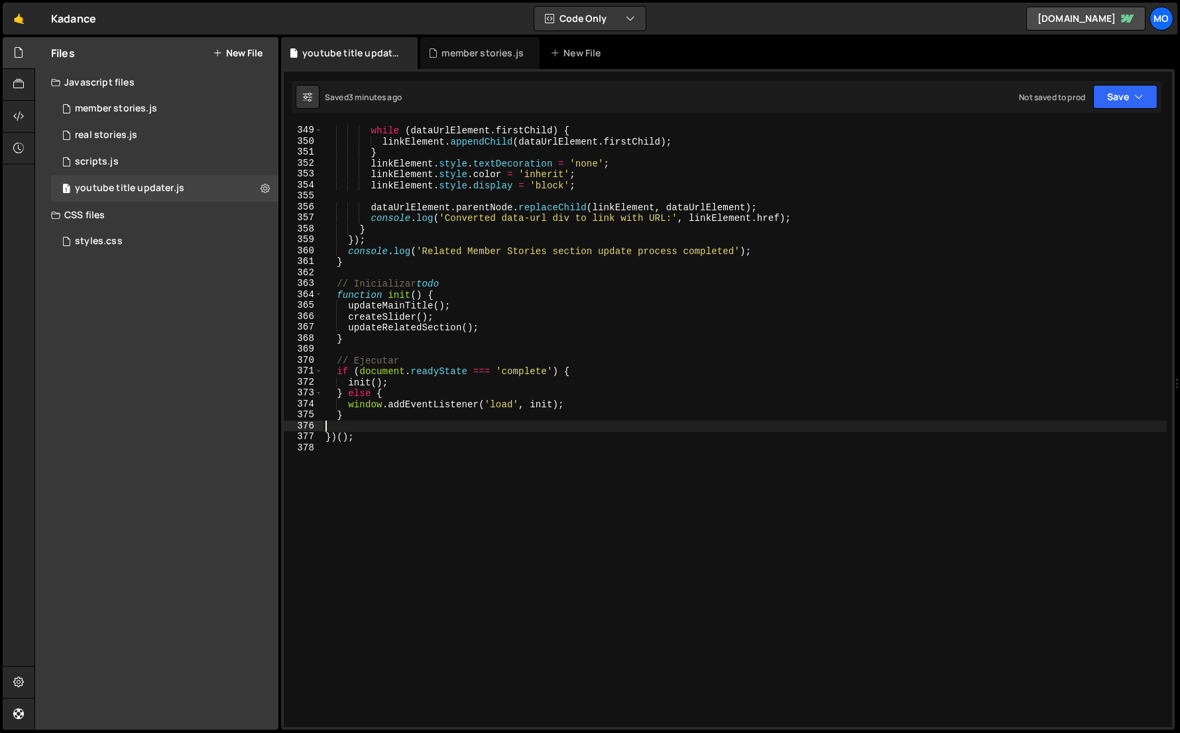
click at [737, 517] on div "// Mover todos los hijos del div original al nuevo enlace while ( dataUrlElemen…" at bounding box center [745, 426] width 844 height 624
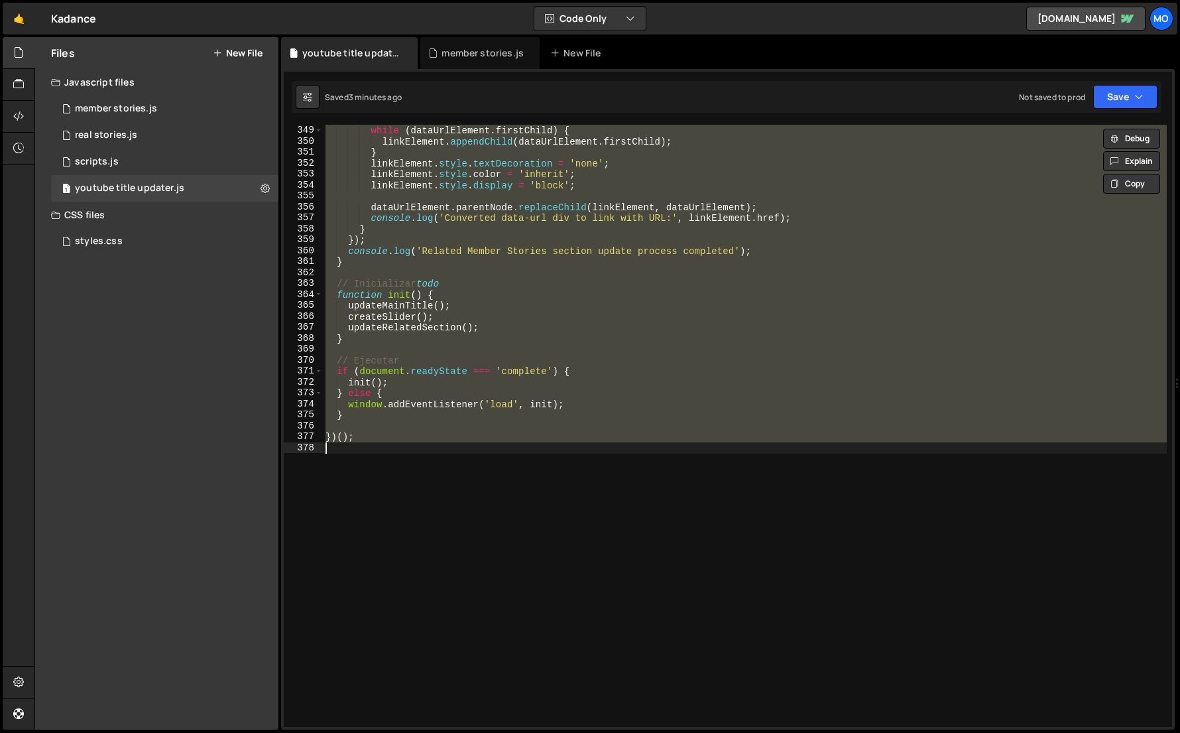
paste textarea
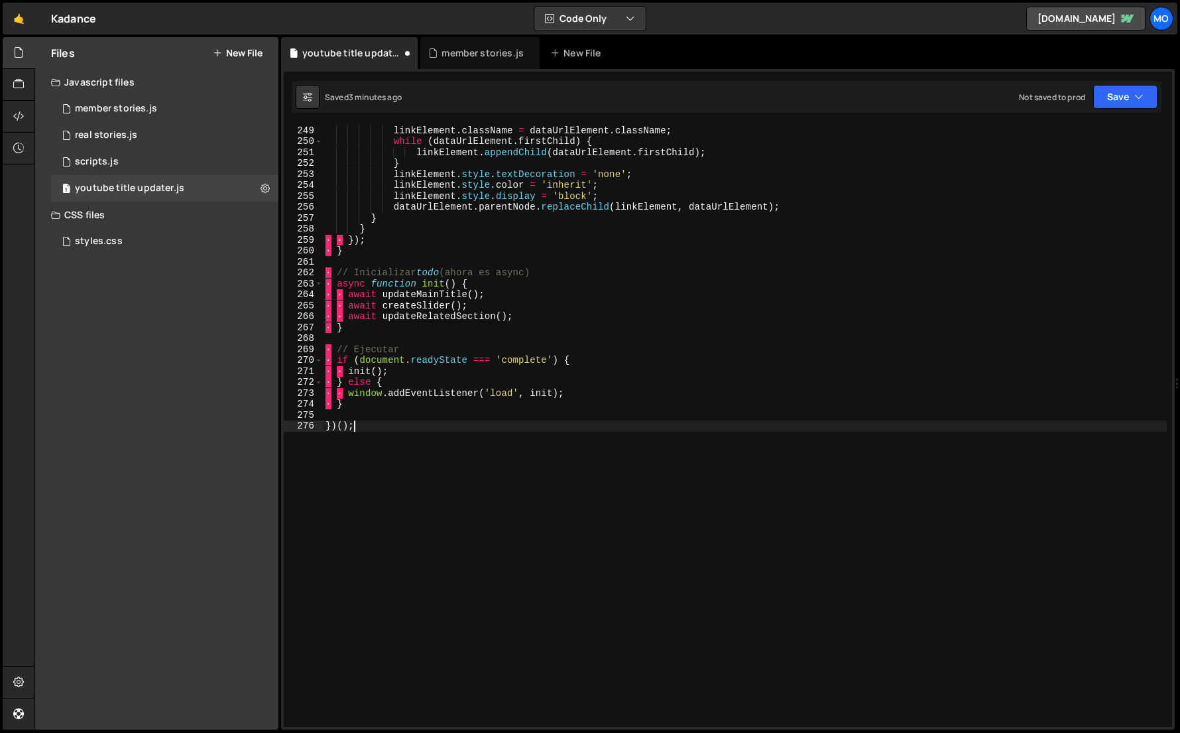
type textarea "}"
